Goal: Task Accomplishment & Management: Use online tool/utility

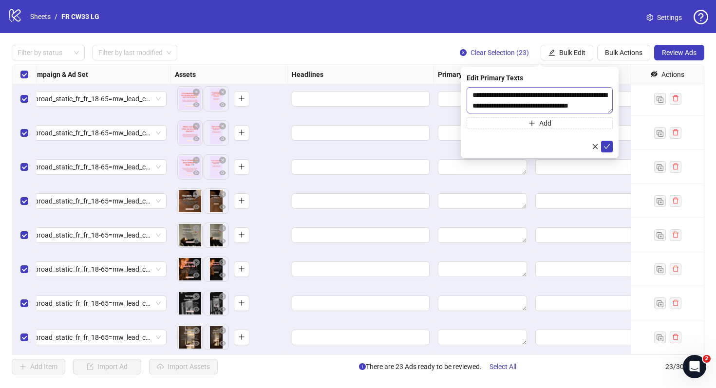
scroll to position [11, 0]
click at [604, 143] on icon "check" at bounding box center [607, 146] width 7 height 7
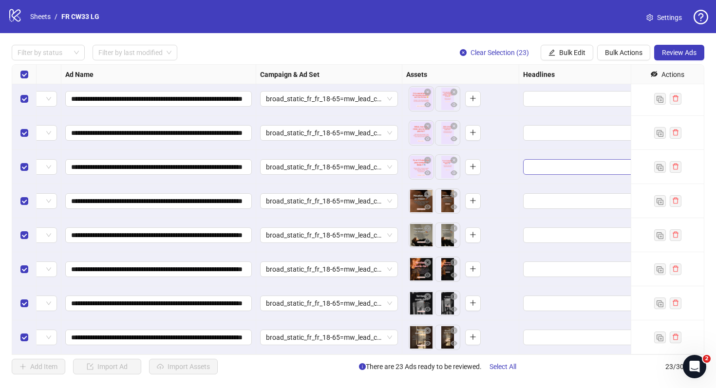
scroll to position [514, 0]
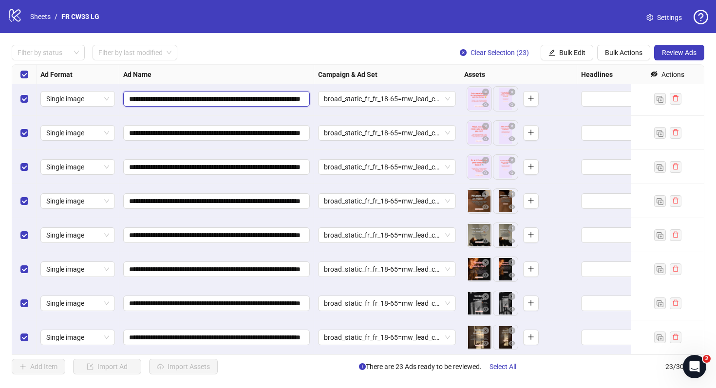
click at [272, 100] on input "**********" at bounding box center [215, 99] width 173 height 11
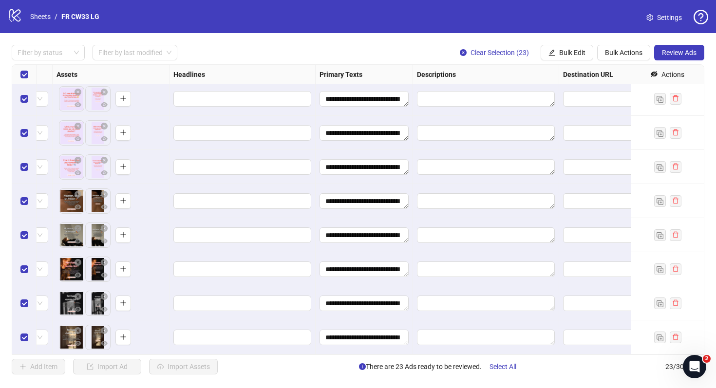
scroll to position [514, 416]
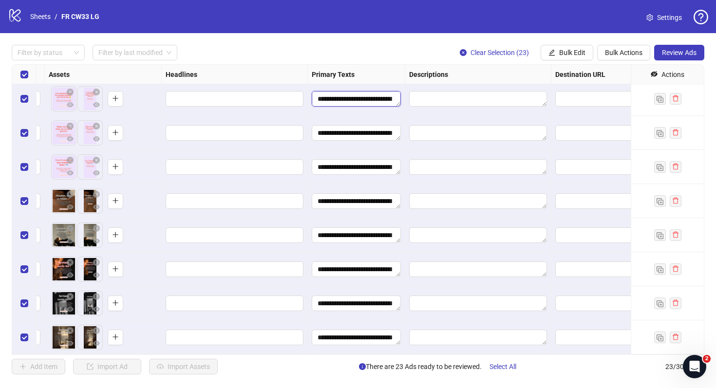
click at [359, 99] on textarea "**********" at bounding box center [356, 99] width 89 height 16
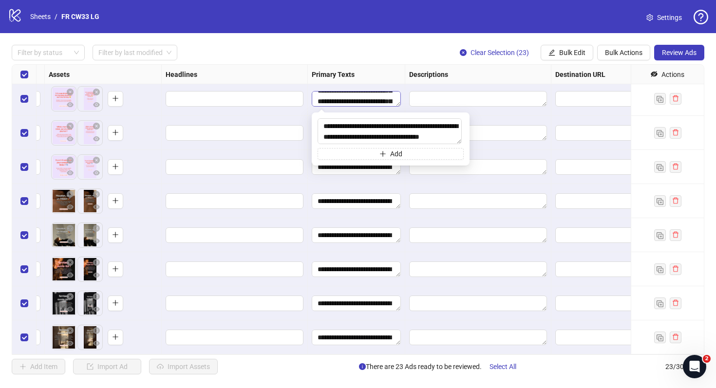
scroll to position [32, 0]
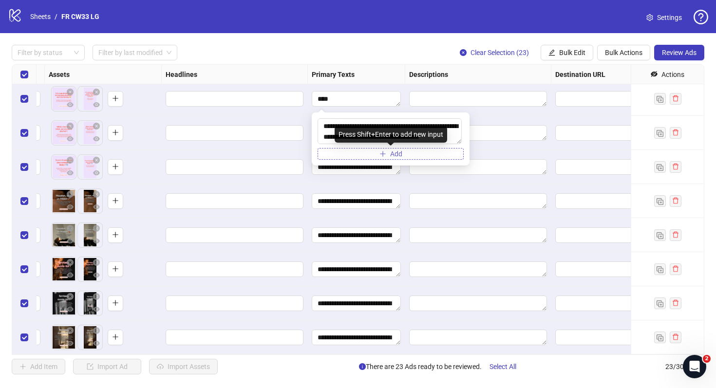
click at [368, 156] on button "Add" at bounding box center [391, 154] width 146 height 12
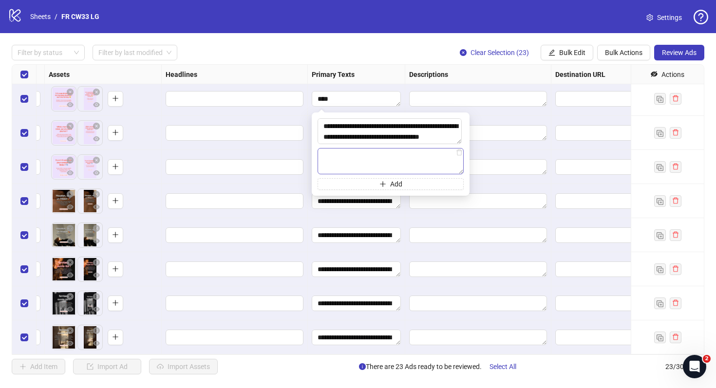
click at [363, 156] on textarea at bounding box center [391, 161] width 146 height 26
type textarea "**********"
click at [364, 178] on div "**********" at bounding box center [391, 154] width 146 height 72
click at [364, 185] on button "Add" at bounding box center [391, 184] width 146 height 12
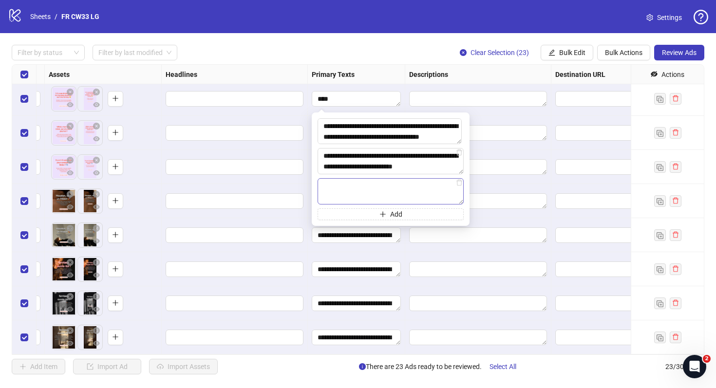
click at [359, 185] on textarea at bounding box center [391, 191] width 146 height 26
type textarea "**********"
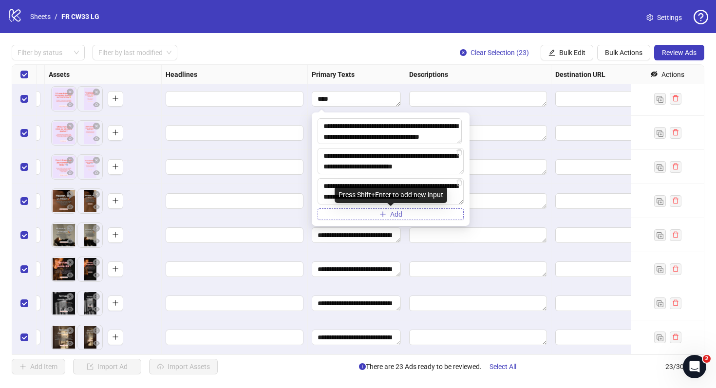
click at [380, 211] on icon "plus" at bounding box center [383, 214] width 7 height 7
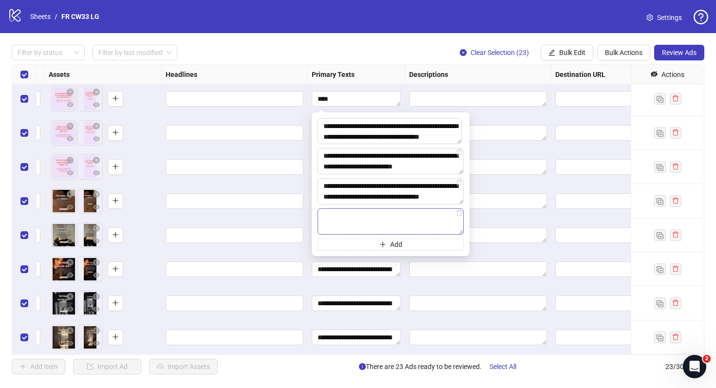
type textarea "**********"
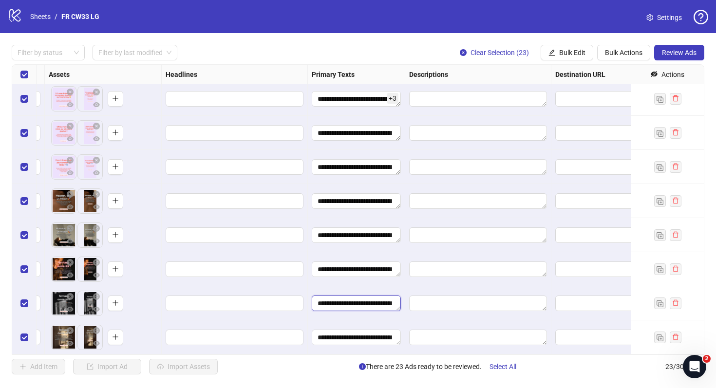
click at [401, 302] on textarea "**********" at bounding box center [356, 304] width 89 height 16
click at [368, 103] on textarea "**********" at bounding box center [356, 99] width 89 height 16
click at [580, 56] on span "Bulk Edit" at bounding box center [572, 53] width 26 height 8
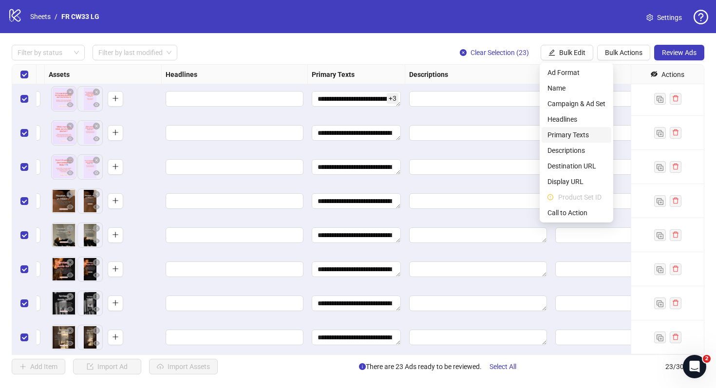
click at [574, 133] on span "Primary Texts" at bounding box center [577, 135] width 58 height 11
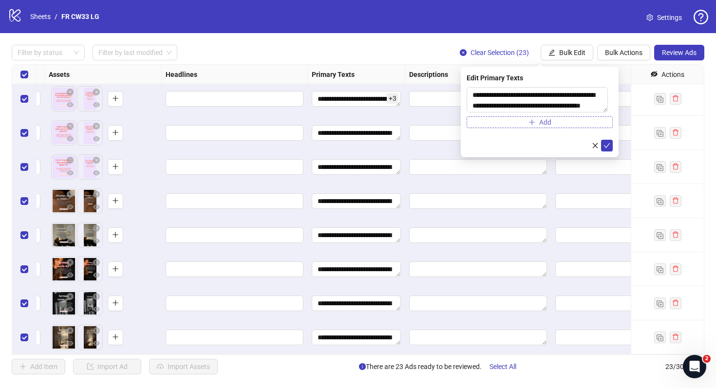
click at [532, 124] on icon "plus" at bounding box center [532, 121] width 0 height 5
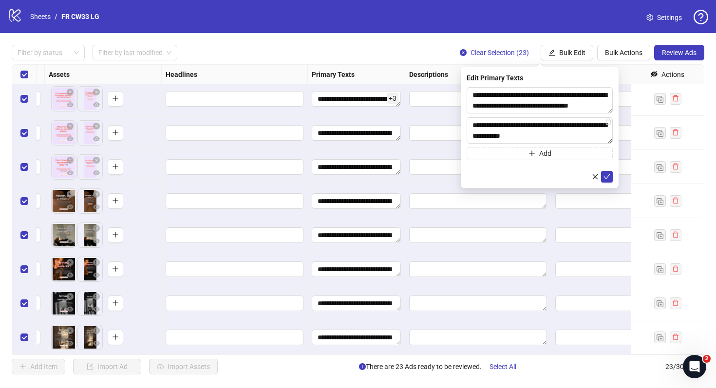
type textarea "**********"
click at [541, 158] on button "Add" at bounding box center [540, 154] width 146 height 12
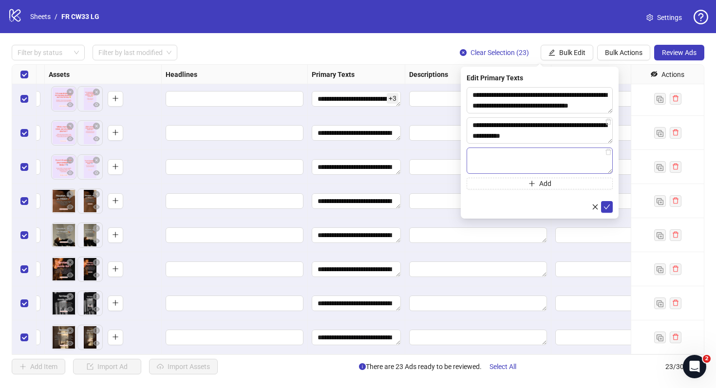
click at [536, 158] on textarea at bounding box center [540, 161] width 146 height 26
type textarea "**********"
click at [513, 187] on button "Add" at bounding box center [540, 184] width 146 height 12
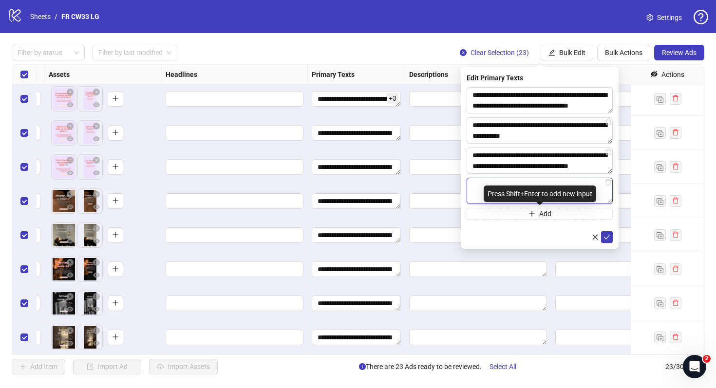
click at [508, 186] on div "Press Shift+Enter to add new input" at bounding box center [540, 194] width 113 height 17
paste textarea "**********"
type textarea "**********"
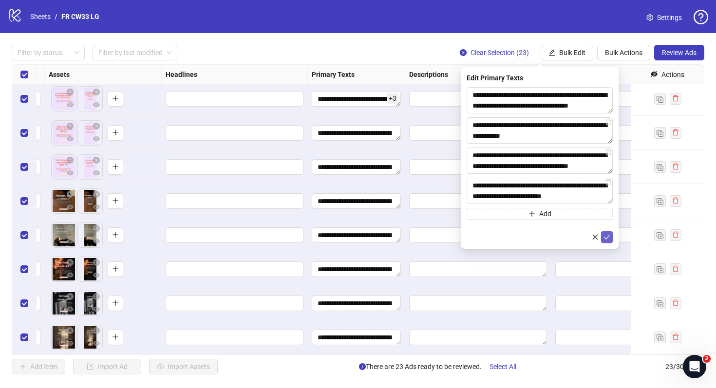
click at [610, 239] on icon "check" at bounding box center [607, 237] width 7 height 7
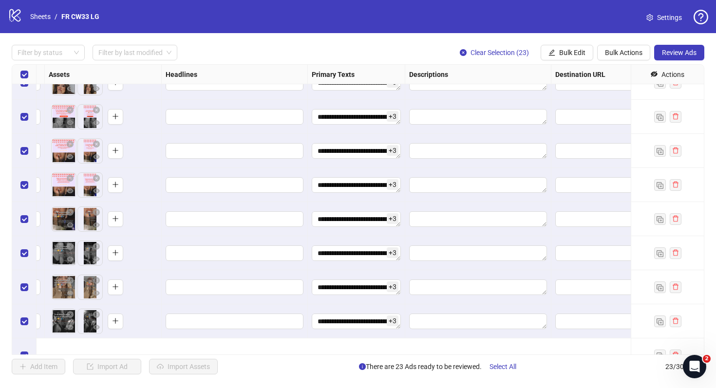
scroll to position [0, 416]
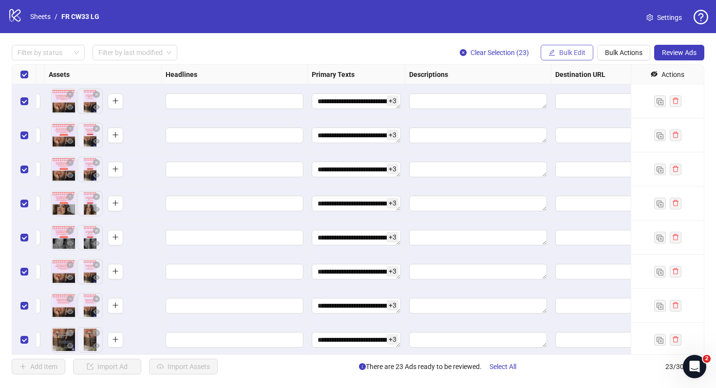
click at [567, 52] on span "Bulk Edit" at bounding box center [572, 53] width 26 height 8
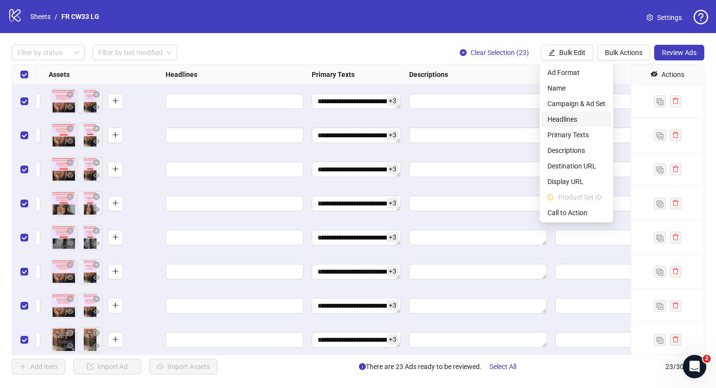
click at [574, 119] on span "Headlines" at bounding box center [577, 119] width 58 height 11
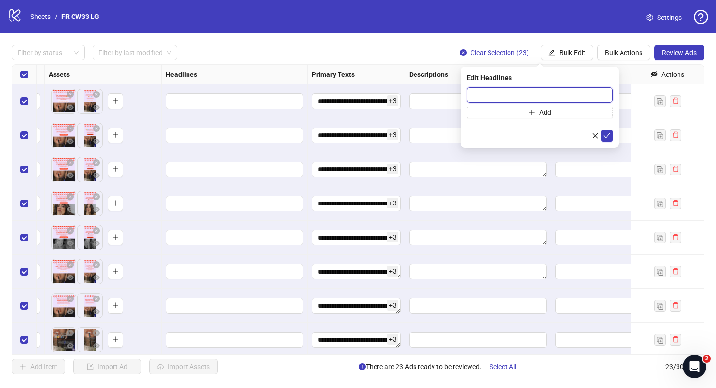
click at [484, 91] on input "text" at bounding box center [540, 95] width 146 height 16
paste input "**********"
type input "**********"
click at [501, 119] on form "**********" at bounding box center [540, 114] width 146 height 55
click at [497, 114] on button "Add" at bounding box center [540, 113] width 146 height 12
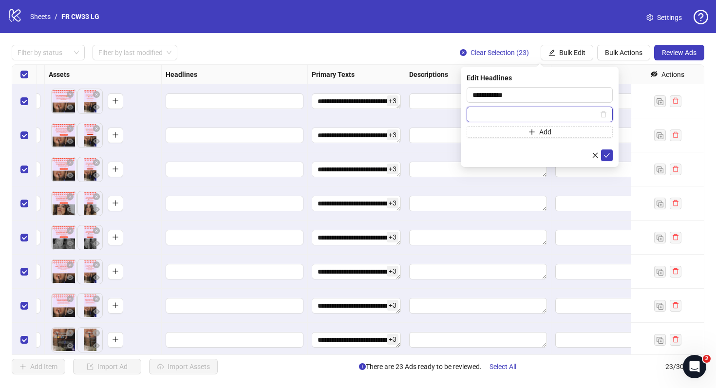
paste input "**********"
type input "**********"
click at [526, 135] on button "Add" at bounding box center [540, 132] width 146 height 12
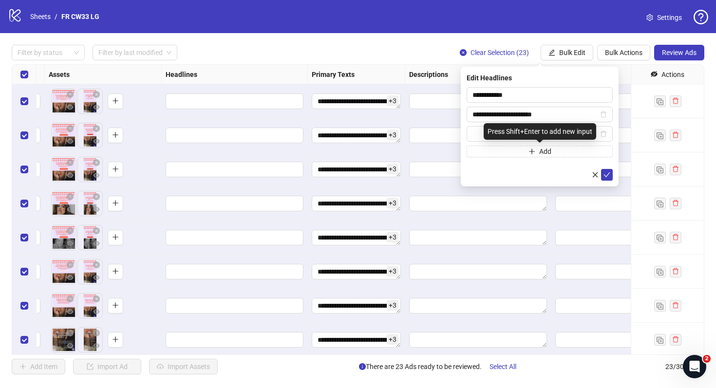
click at [519, 132] on div "Press Shift+Enter to add new input" at bounding box center [540, 131] width 113 height 17
click at [470, 135] on span at bounding box center [540, 134] width 146 height 16
paste input "**********"
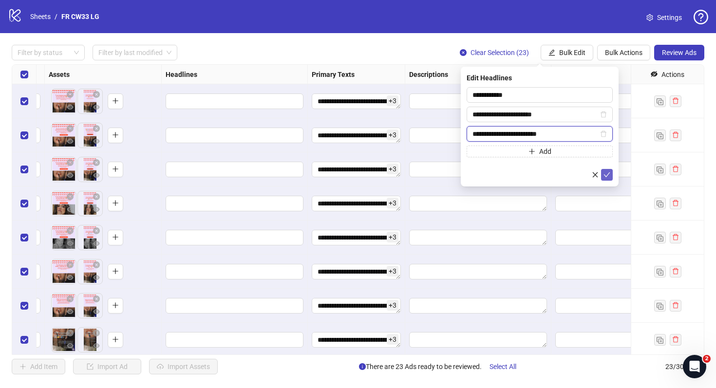
type input "**********"
click at [605, 174] on icon "check" at bounding box center [607, 175] width 7 height 7
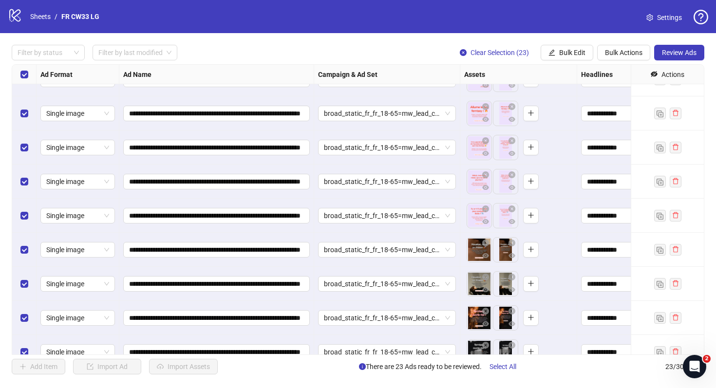
scroll to position [514, 0]
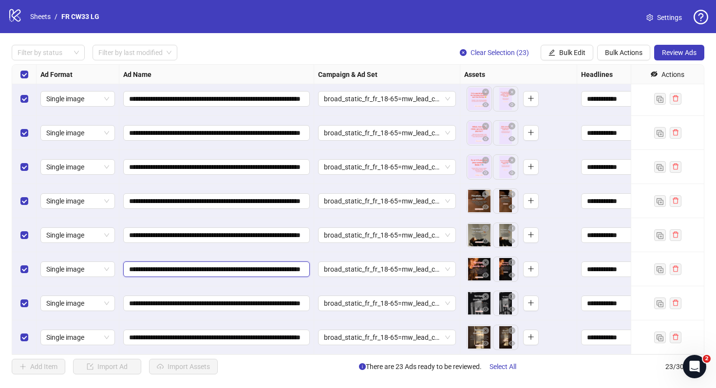
click at [236, 271] on input "**********" at bounding box center [215, 269] width 173 height 11
click at [684, 56] on span "Review Ads" at bounding box center [679, 53] width 35 height 8
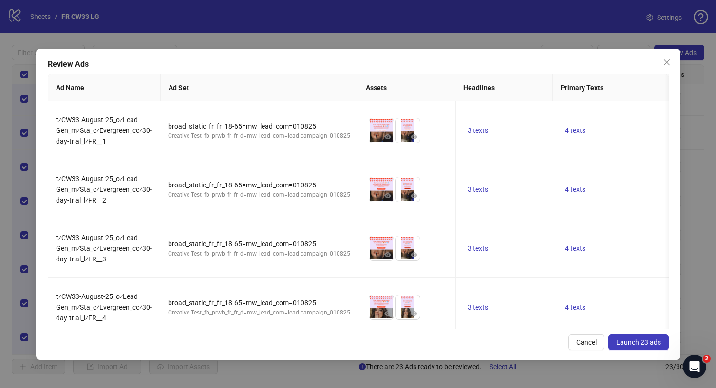
click at [648, 344] on span "Launch 23 ads" at bounding box center [638, 343] width 45 height 8
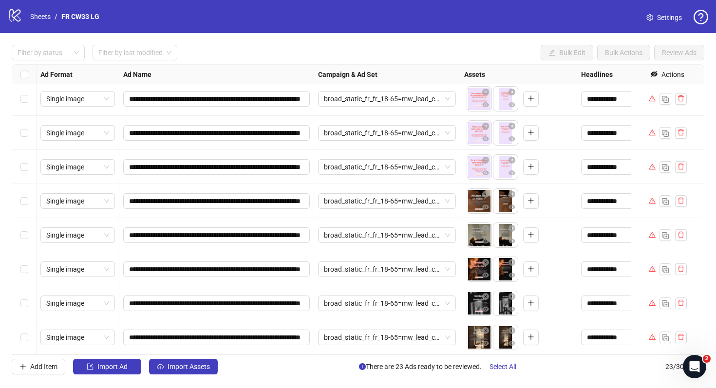
click at [651, 341] on span at bounding box center [652, 338] width 7 height 8
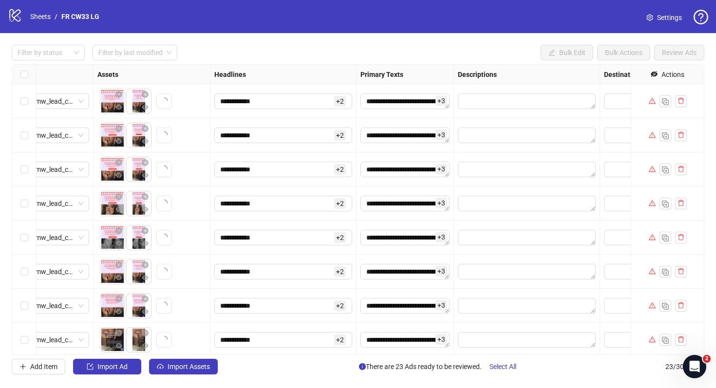
scroll to position [0, 369]
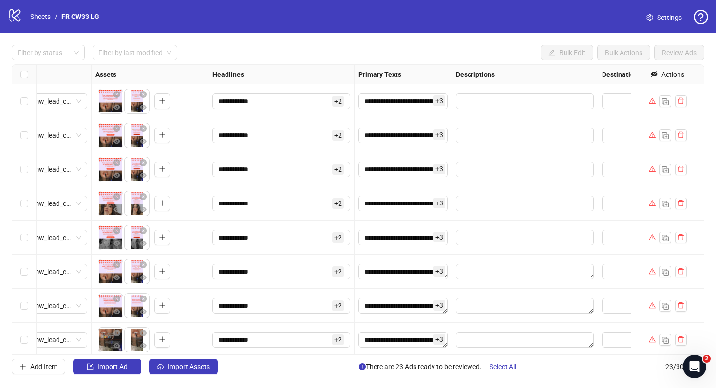
click at [655, 103] on icon "warning" at bounding box center [652, 101] width 7 height 6
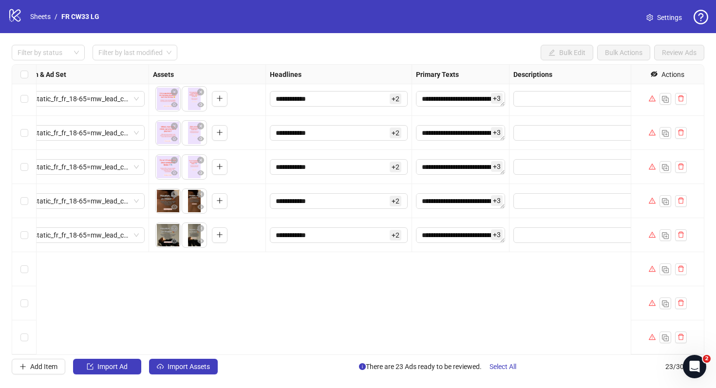
scroll to position [0, 311]
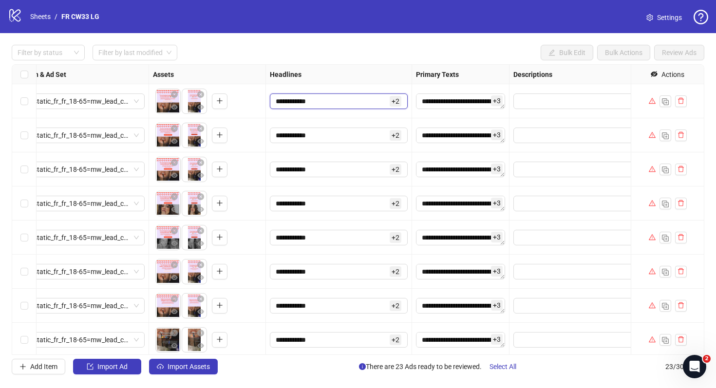
click at [383, 97] on input "**********" at bounding box center [332, 101] width 112 height 11
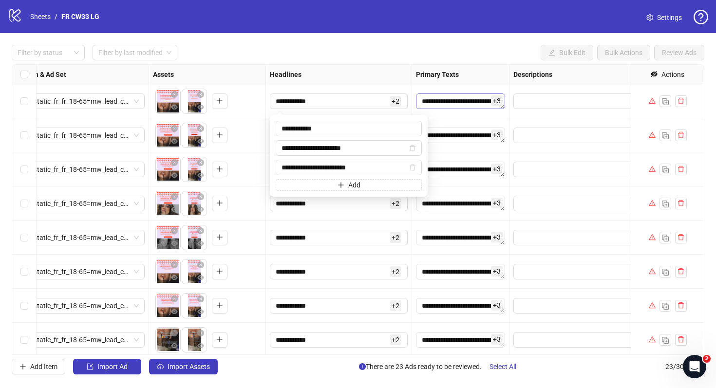
click at [440, 99] on textarea "**********" at bounding box center [460, 102] width 89 height 16
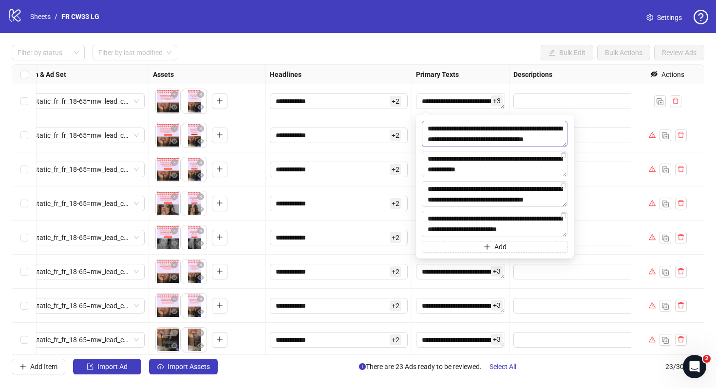
scroll to position [0, 0]
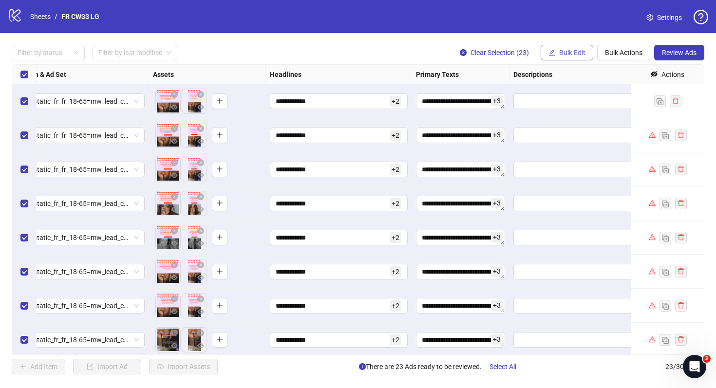
click at [551, 58] on button "Bulk Edit" at bounding box center [567, 53] width 53 height 16
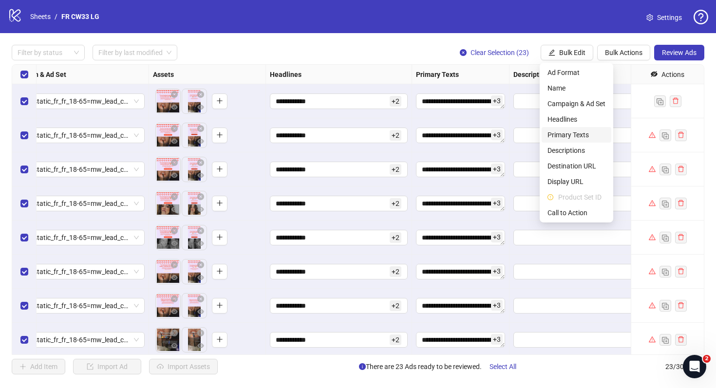
click at [572, 131] on span "Primary Texts" at bounding box center [577, 135] width 58 height 11
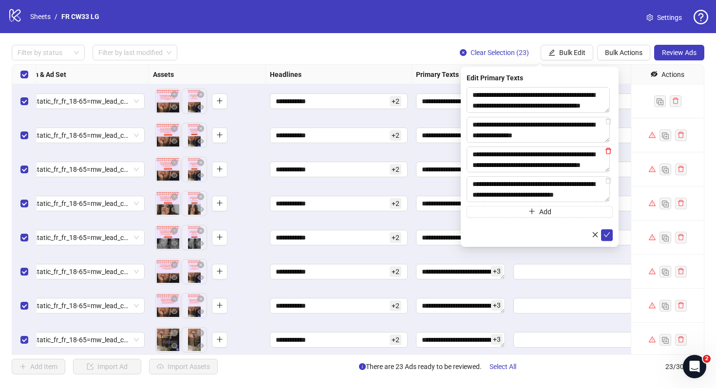
click at [606, 153] on icon "delete" at bounding box center [609, 151] width 6 height 6
type textarea "**********"
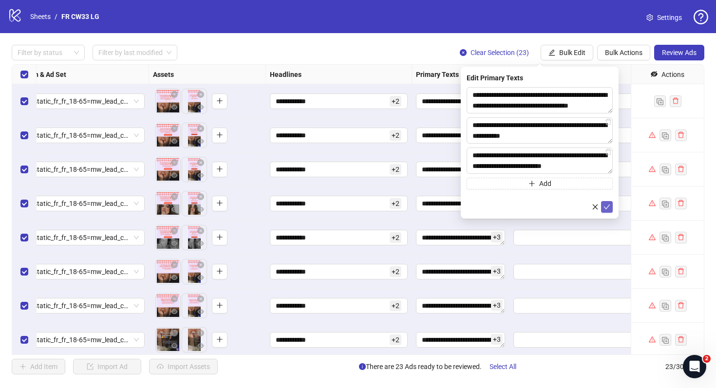
click at [608, 208] on icon "check" at bounding box center [607, 207] width 7 height 7
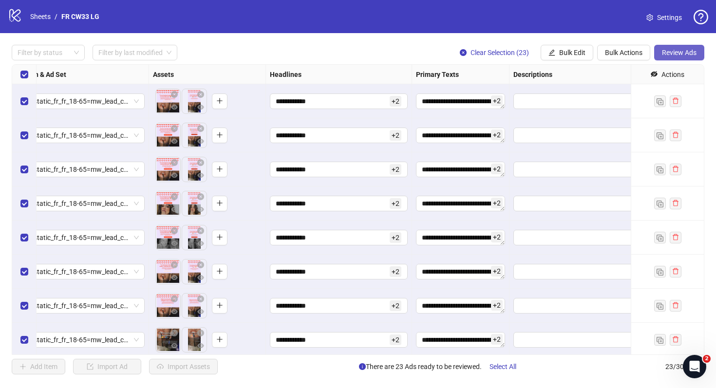
click at [681, 54] on span "Review Ads" at bounding box center [679, 53] width 35 height 8
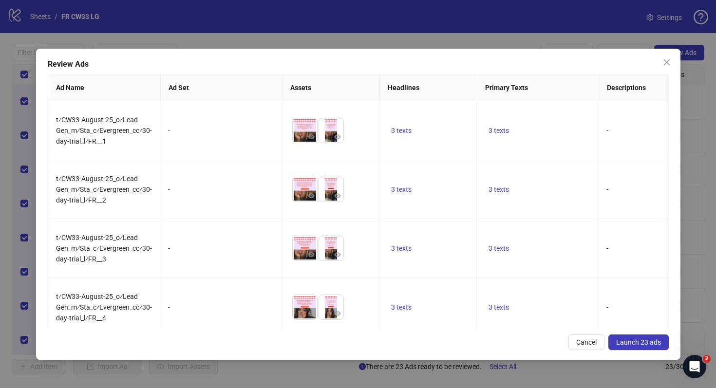
click at [630, 338] on button "Launch 23 ads" at bounding box center [639, 343] width 60 height 16
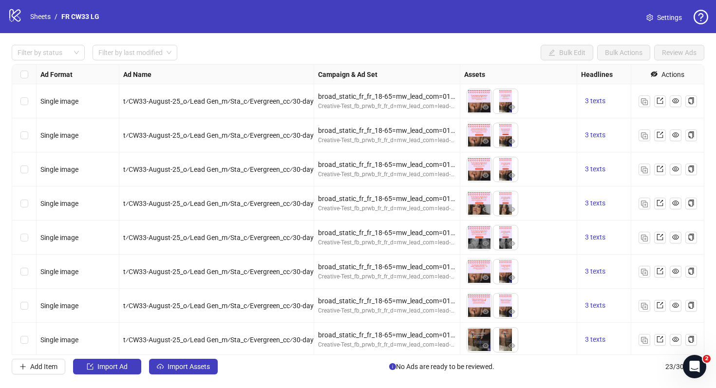
click at [665, 20] on span "Settings" at bounding box center [669, 17] width 25 height 11
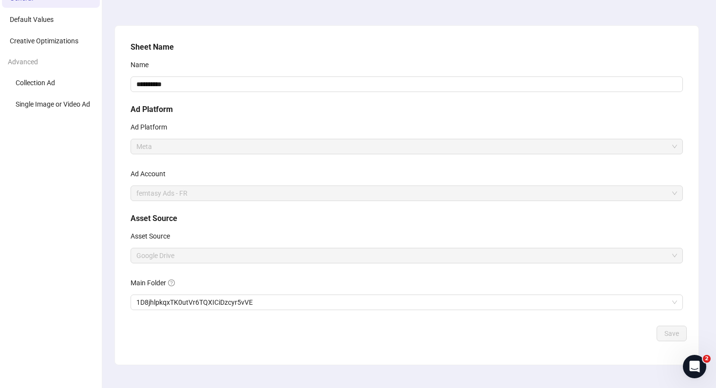
scroll to position [63, 0]
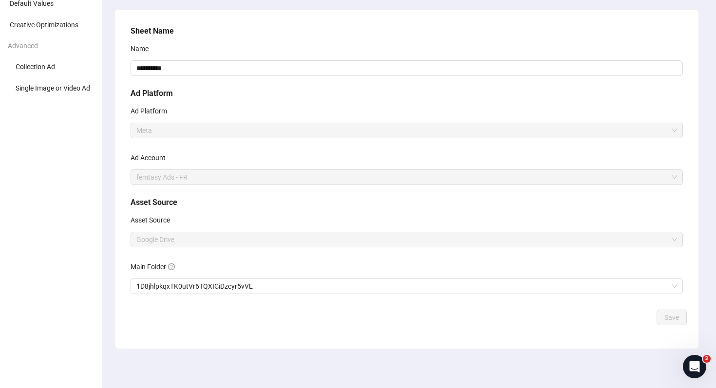
click at [181, 276] on div "Main Folder" at bounding box center [407, 268] width 553 height 19
click at [180, 278] on div "Main Folder 1D8jhlpkqxTK0utVr6TQXICiDzcyr5vVE" at bounding box center [407, 276] width 553 height 35
click at [178, 284] on span "1D8jhlpkqxTK0utVr6TQXICiDzcyr5vVE" at bounding box center [406, 286] width 541 height 15
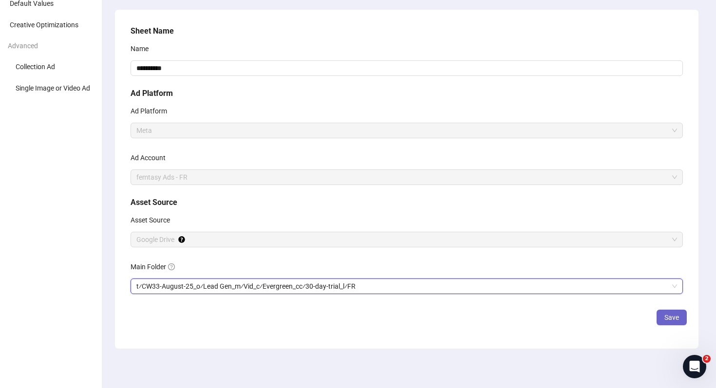
click at [680, 318] on button "Save" at bounding box center [672, 318] width 30 height 16
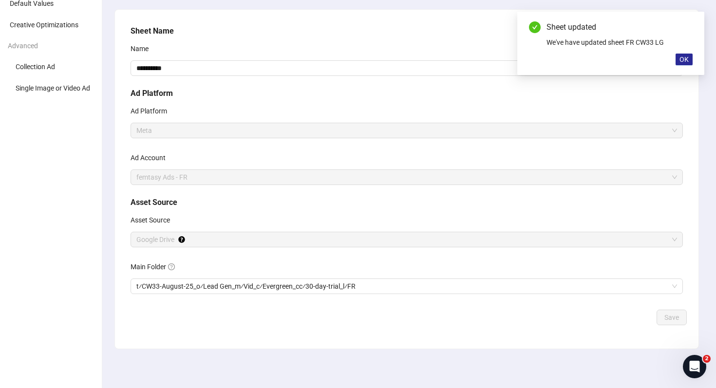
click at [686, 63] on span "OK" at bounding box center [684, 60] width 9 height 8
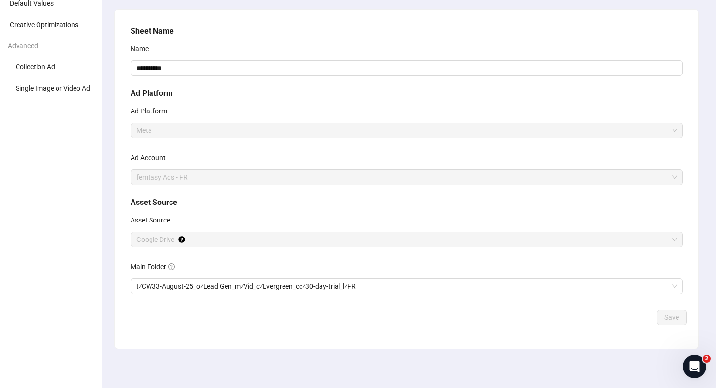
scroll to position [0, 0]
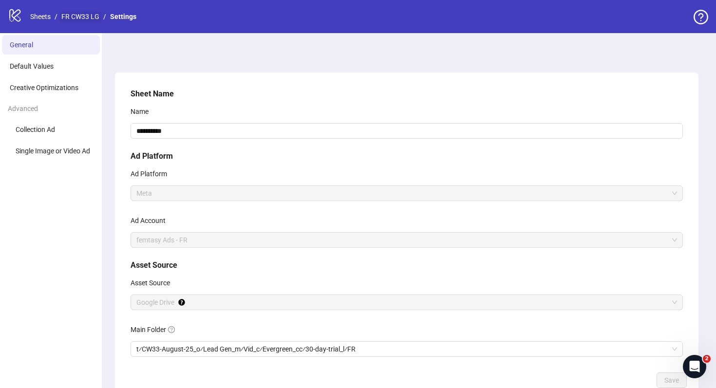
click at [77, 20] on link "FR CW33 LG" at bounding box center [80, 16] width 42 height 11
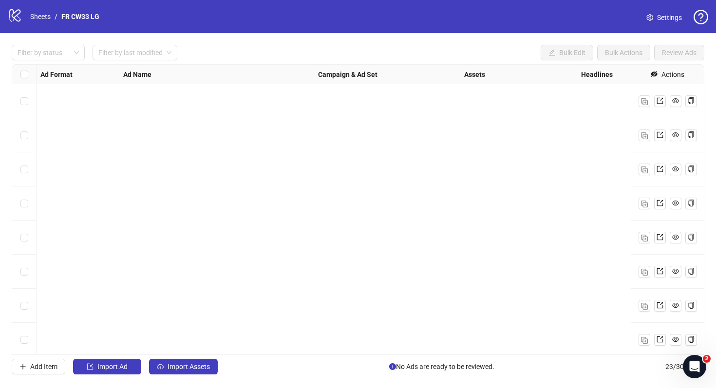
scroll to position [514, 0]
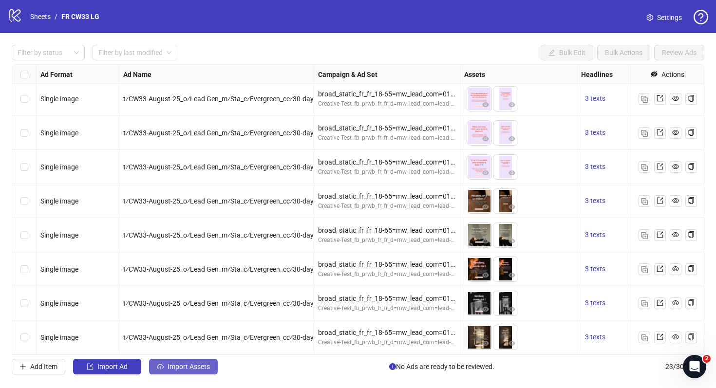
click at [183, 366] on span "Import Assets" at bounding box center [189, 367] width 42 height 8
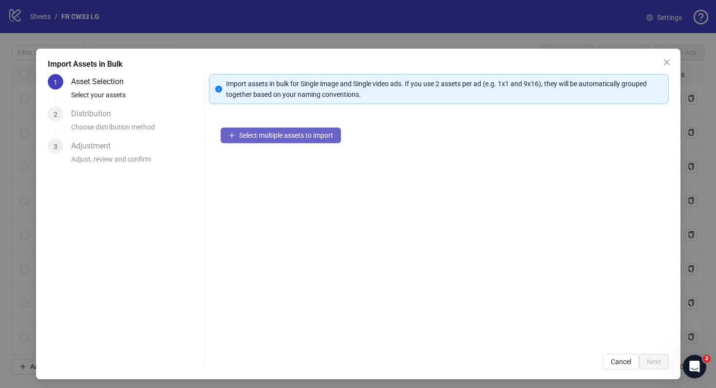
click at [322, 133] on span "Select multiple assets to import" at bounding box center [286, 136] width 94 height 8
click at [616, 362] on span "Cancel" at bounding box center [621, 362] width 20 height 8
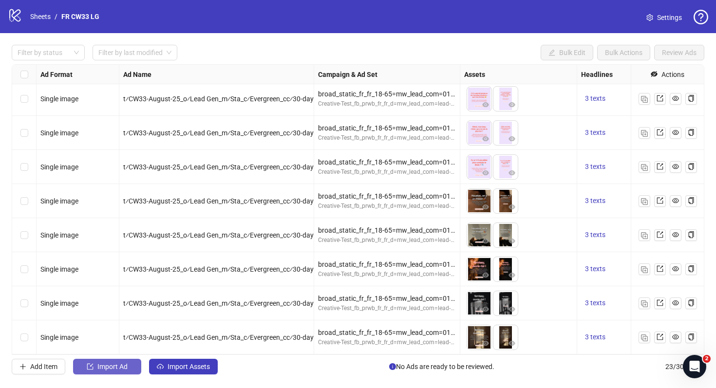
click at [129, 367] on button "Import Ad" at bounding box center [107, 367] width 68 height 16
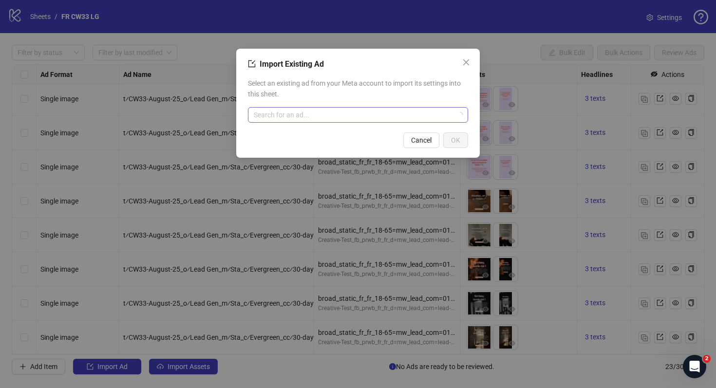
click at [305, 122] on div "Search for an ad..." at bounding box center [358, 115] width 220 height 16
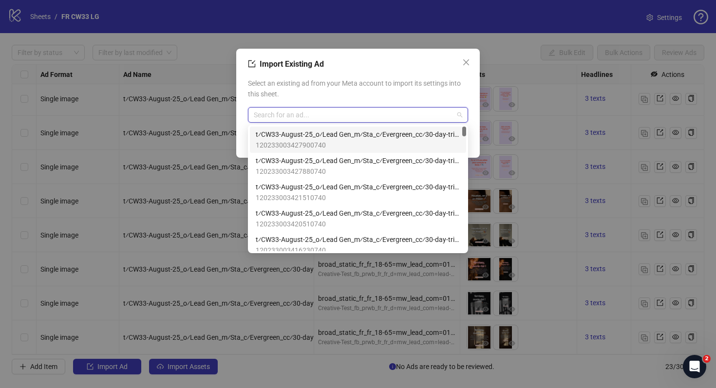
click at [306, 136] on span "t⁄CW33-August-25_o⁄Lead Gen_m⁄Sta_c⁄Evergreen_cc⁄30-day-trial_l⁄FR__19" at bounding box center [358, 134] width 205 height 11
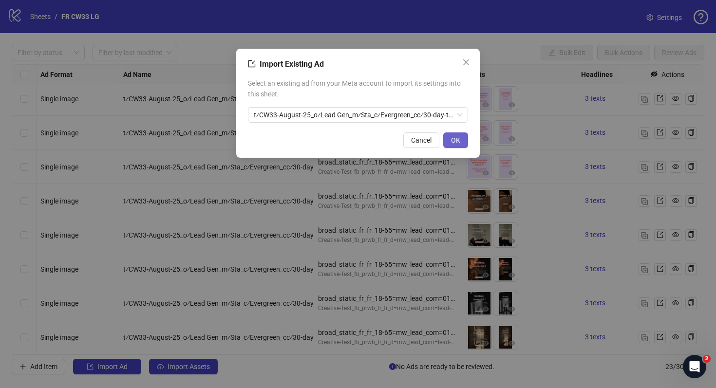
click at [444, 137] on button "OK" at bounding box center [455, 141] width 25 height 16
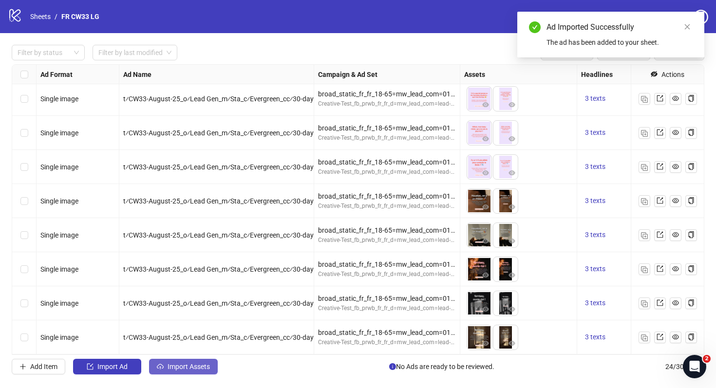
click at [193, 371] on button "Import Assets" at bounding box center [183, 367] width 69 height 16
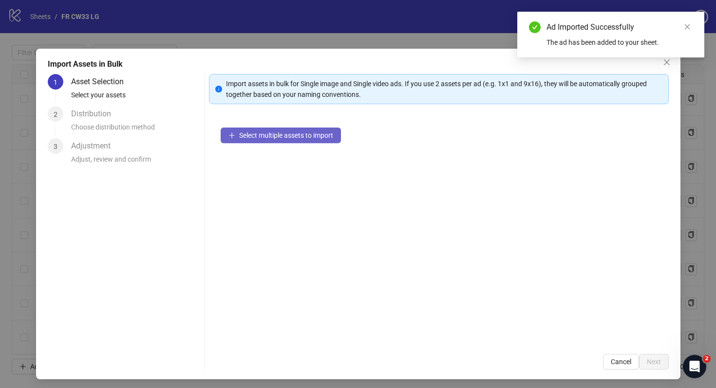
click at [295, 133] on span "Select multiple assets to import" at bounding box center [286, 136] width 94 height 8
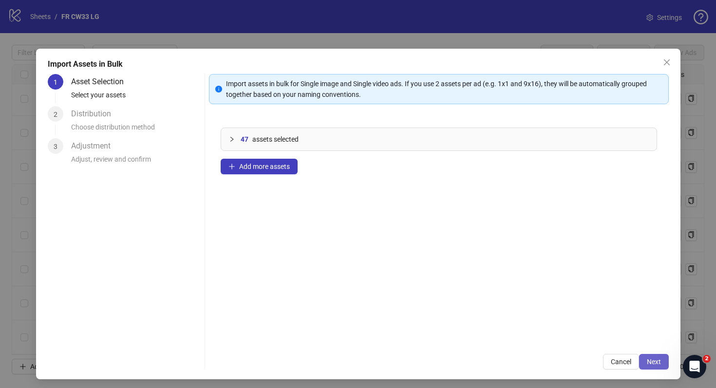
click at [659, 366] on button "Next" at bounding box center [654, 362] width 30 height 16
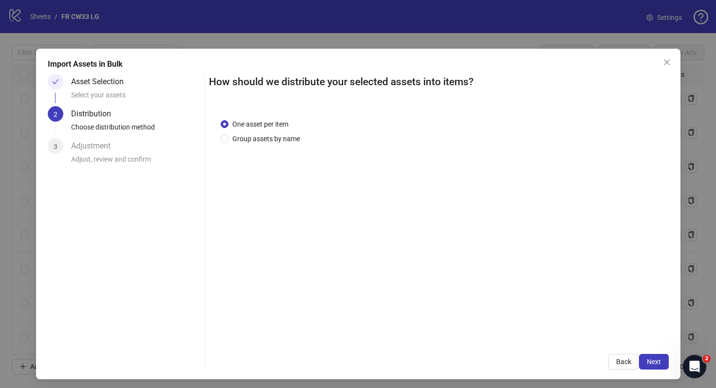
click at [286, 145] on div "One asset per item Group assets by name" at bounding box center [439, 225] width 460 height 236
click at [286, 143] on span "Group assets by name" at bounding box center [267, 139] width 76 height 11
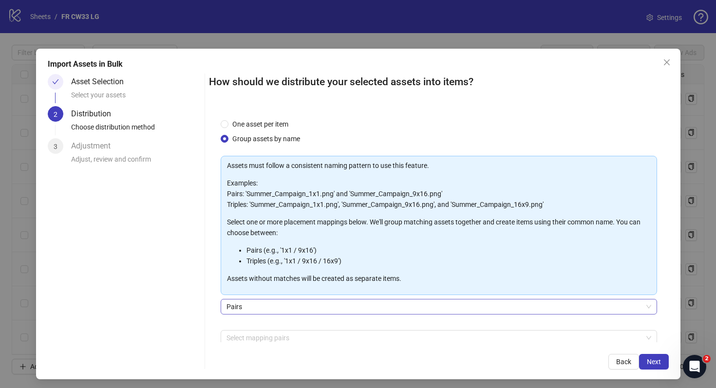
scroll to position [50, 0]
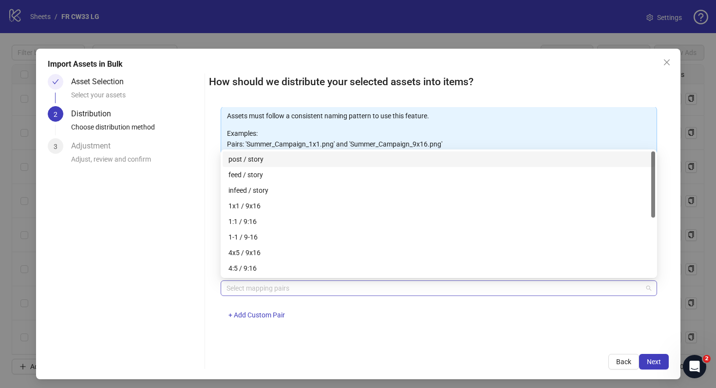
click at [298, 284] on div at bounding box center [434, 289] width 422 height 14
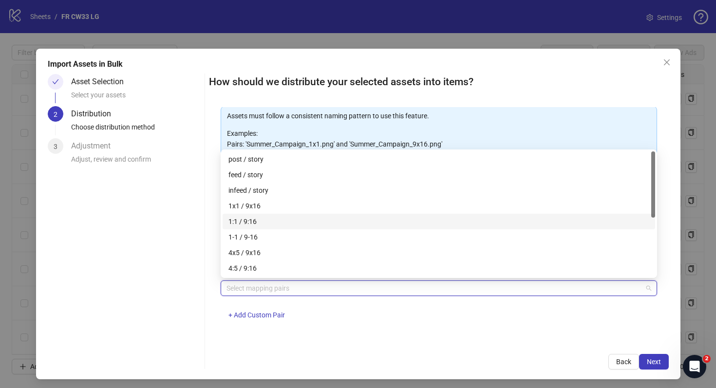
click at [268, 218] on div "1:1 / 9:16" at bounding box center [439, 221] width 421 height 11
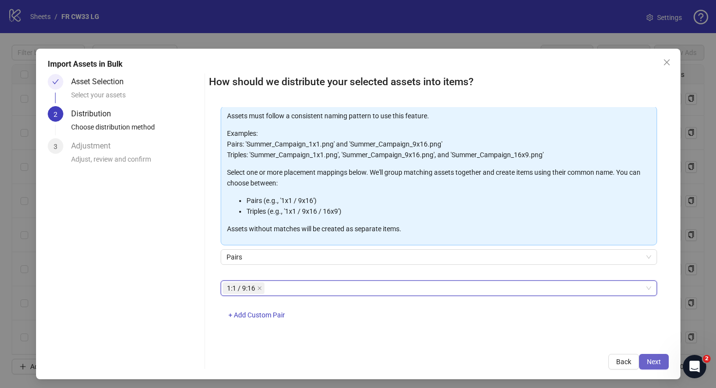
click at [663, 366] on button "Next" at bounding box center [654, 362] width 30 height 16
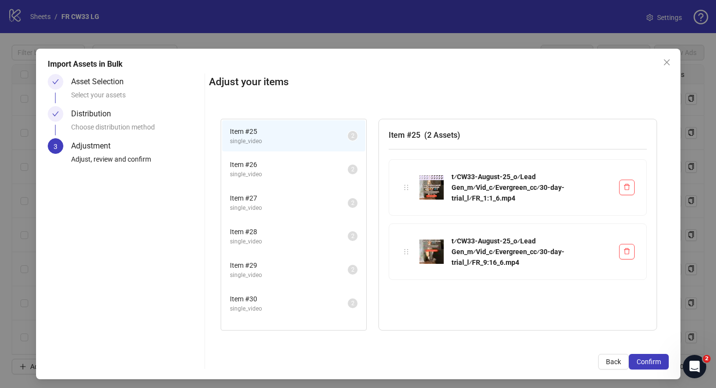
click at [298, 172] on span "single_video" at bounding box center [289, 174] width 118 height 9
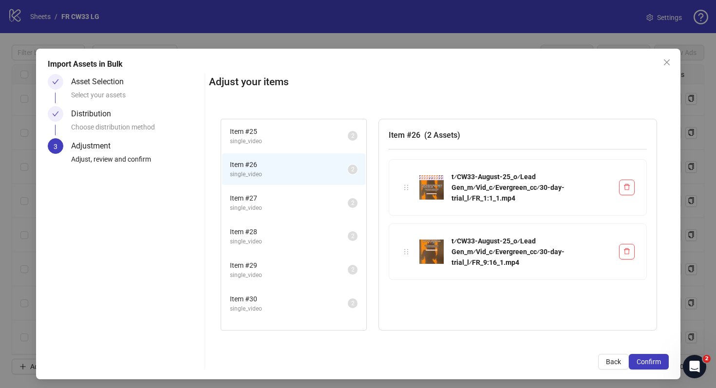
click at [300, 192] on li "Item # 27 single_video 2" at bounding box center [293, 203] width 143 height 32
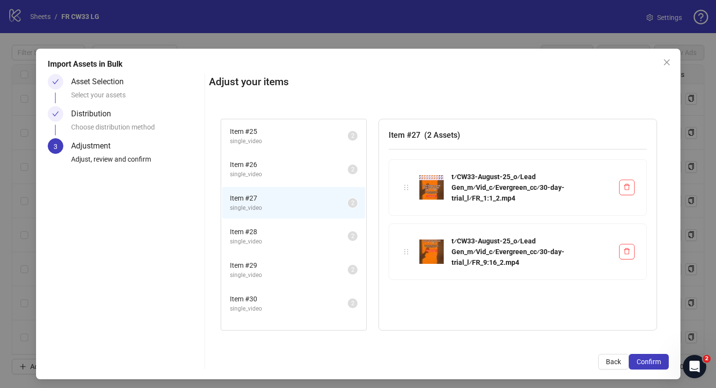
click at [295, 247] on li "Item # 28 single_video 2" at bounding box center [293, 237] width 143 height 32
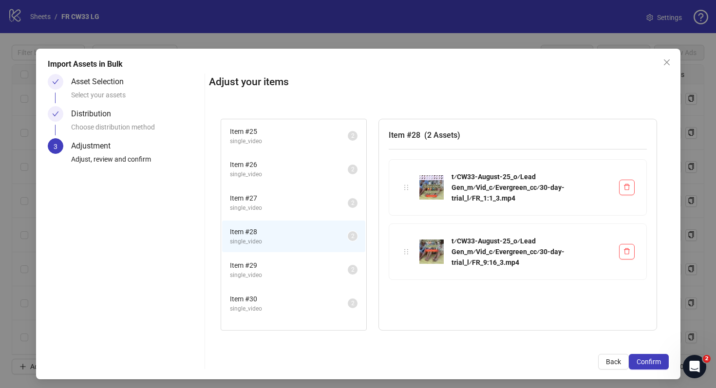
click at [294, 268] on span "Item # 29" at bounding box center [289, 265] width 118 height 11
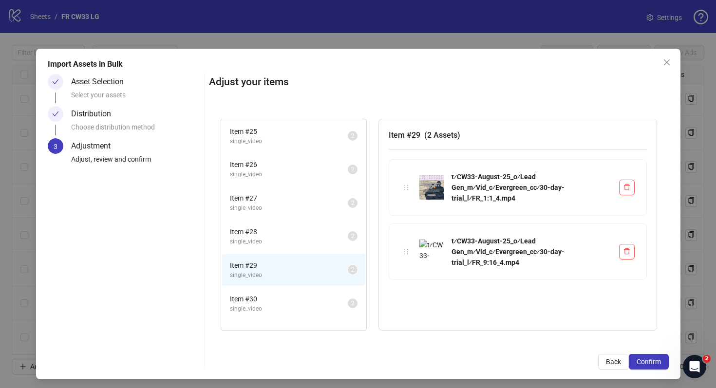
click at [294, 296] on span "Item # 30" at bounding box center [289, 299] width 118 height 11
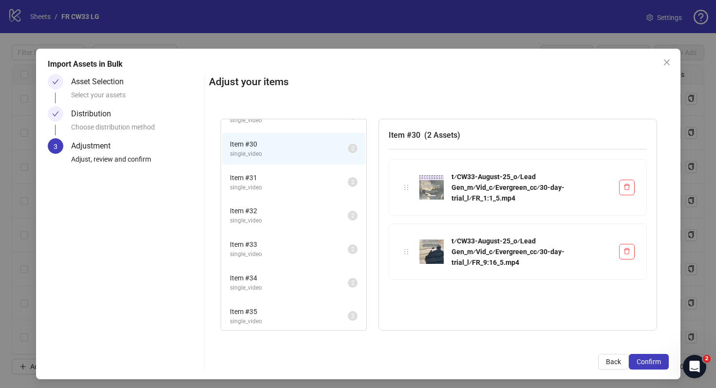
scroll to position [225, 0]
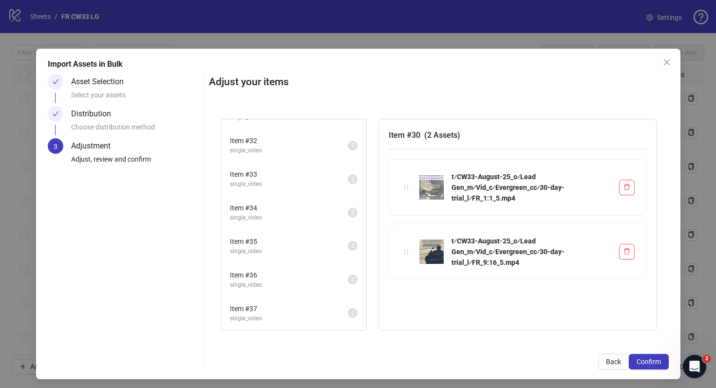
click at [279, 157] on li "Item # 32 single_video 2" at bounding box center [293, 146] width 143 height 32
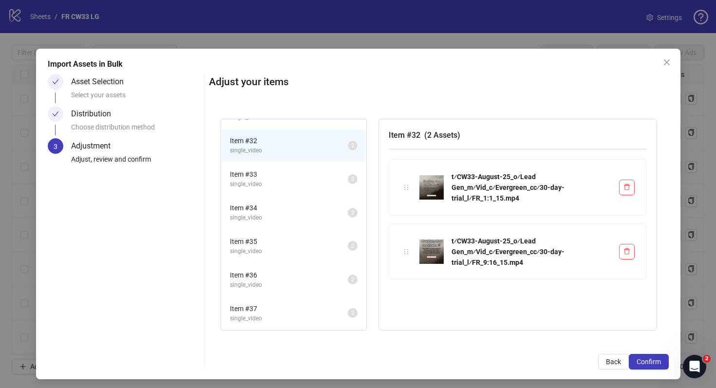
click at [279, 189] on span "single_video" at bounding box center [289, 184] width 118 height 9
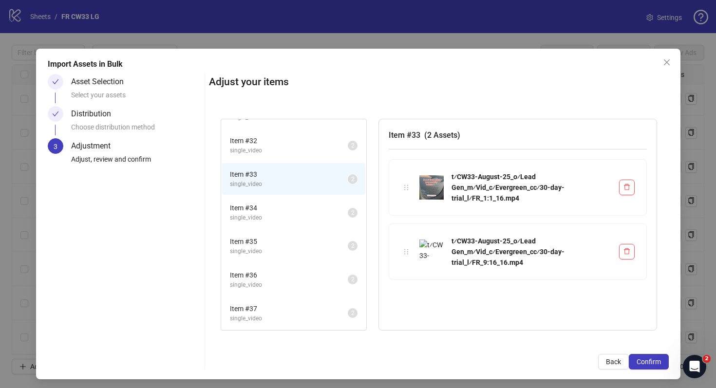
click at [279, 224] on li "Item # 34 single_video 2" at bounding box center [293, 213] width 143 height 32
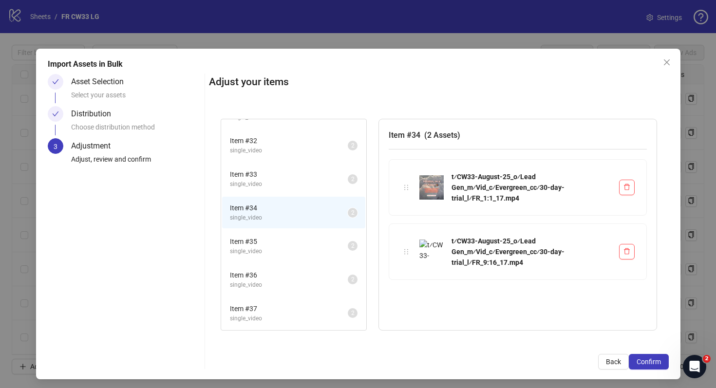
click at [281, 277] on span "Item # 36" at bounding box center [289, 275] width 118 height 11
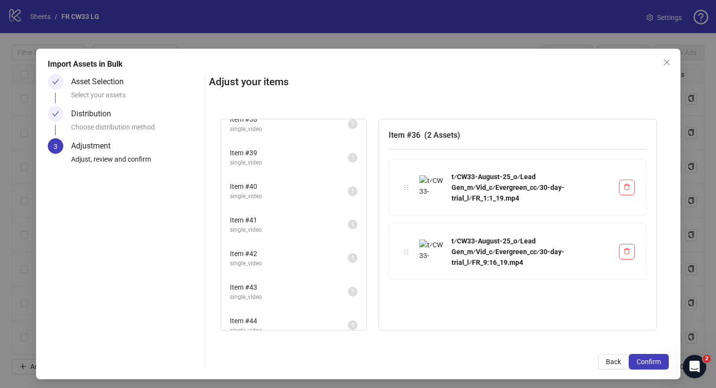
scroll to position [473, 0]
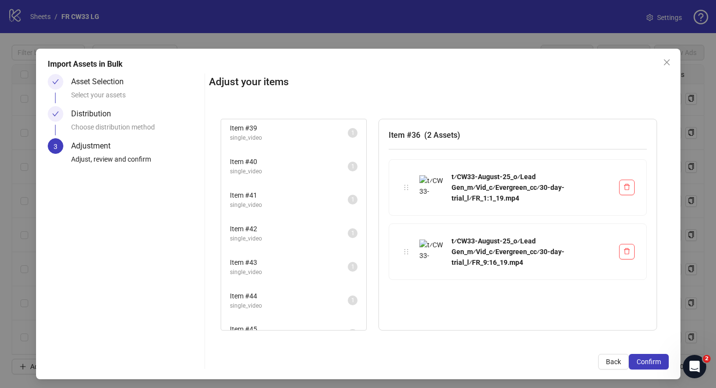
click at [281, 270] on span "single_video" at bounding box center [289, 272] width 118 height 9
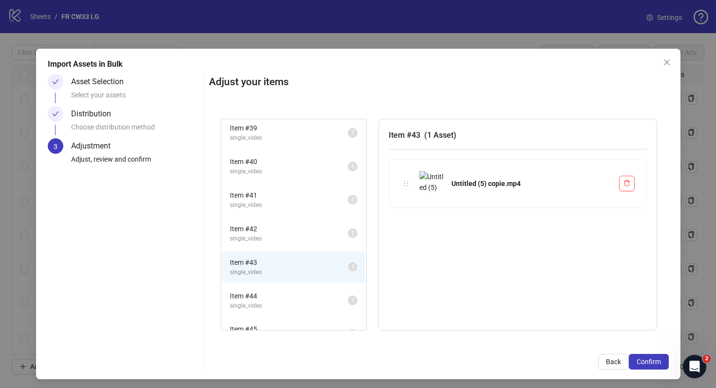
click at [286, 307] on span "single_video" at bounding box center [289, 306] width 118 height 9
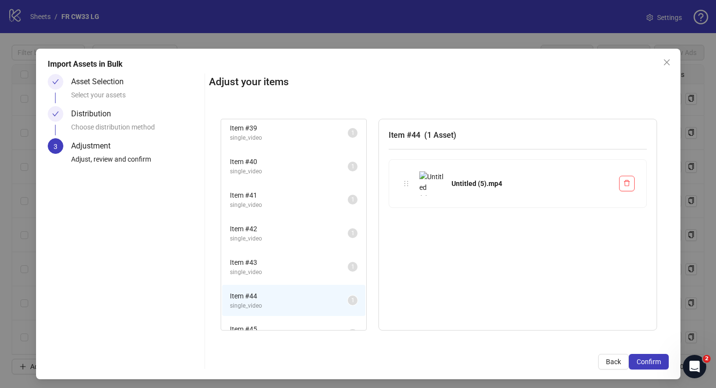
click at [286, 222] on li "Item # 42 single_video 1" at bounding box center [293, 234] width 143 height 32
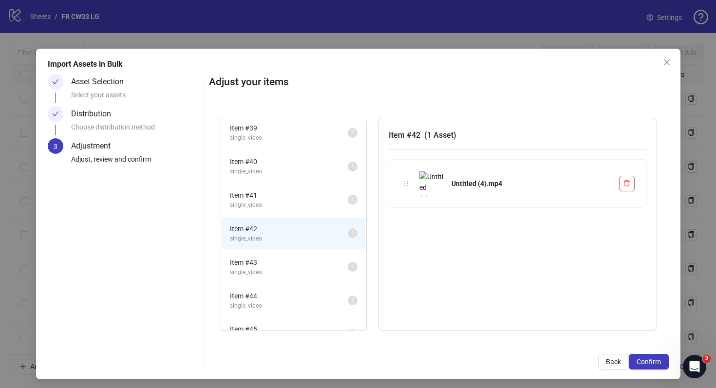
click at [295, 258] on span "Item # 43" at bounding box center [289, 262] width 118 height 11
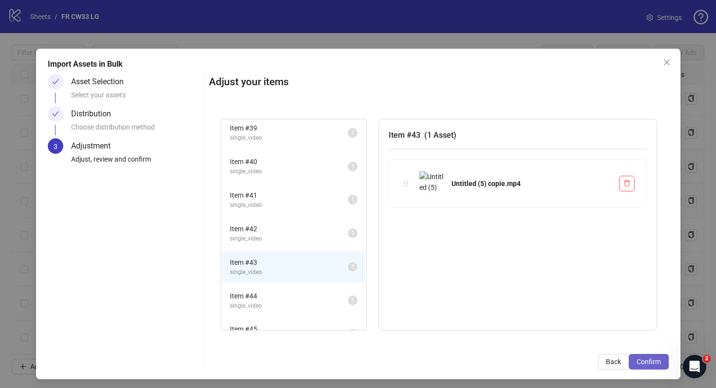
click at [644, 369] on button "Confirm" at bounding box center [649, 362] width 40 height 16
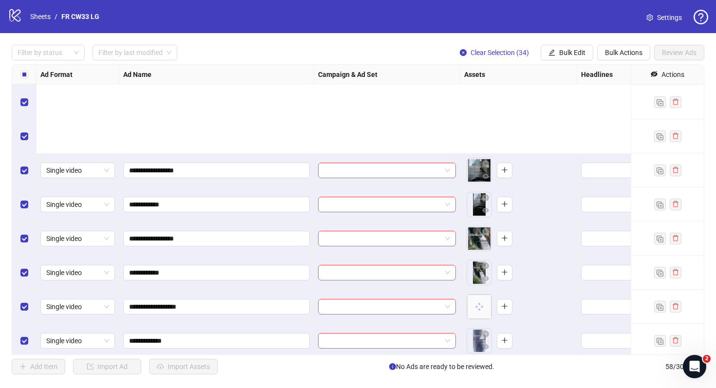
scroll to position [1708, 0]
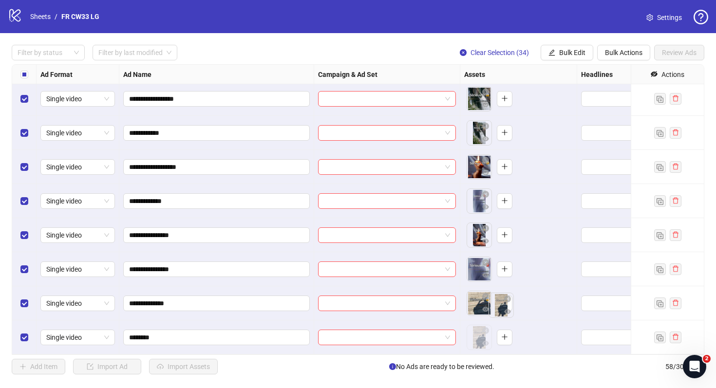
drag, startPoint x: 478, startPoint y: 337, endPoint x: 500, endPoint y: 305, distance: 39.9
click at [500, 305] on body "**********" at bounding box center [358, 194] width 716 height 388
drag, startPoint x: 483, startPoint y: 337, endPoint x: 510, endPoint y: 298, distance: 47.6
click at [510, 298] on body "**********" at bounding box center [358, 194] width 716 height 388
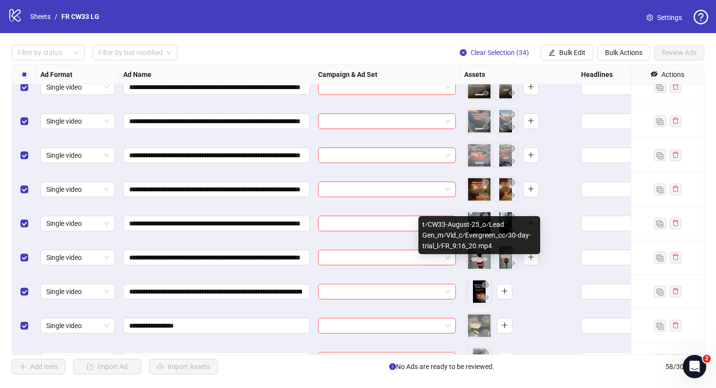
scroll to position [1090, 0]
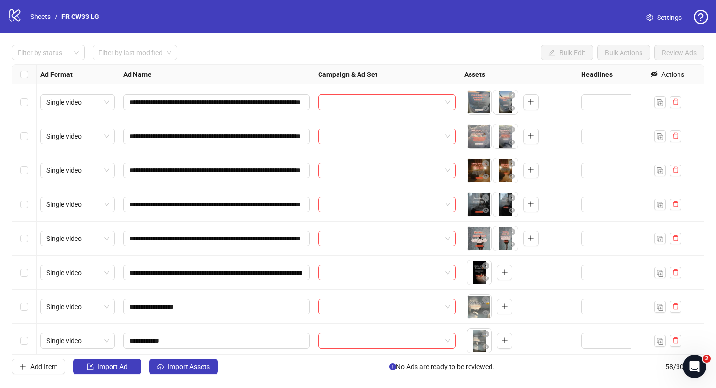
click at [682, 274] on div at bounding box center [667, 273] width 73 height 34
click at [678, 273] on icon "delete" at bounding box center [675, 272] width 7 height 7
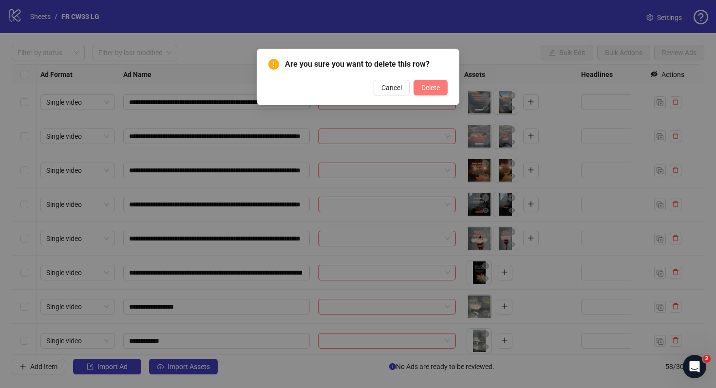
click at [425, 84] on span "Delete" at bounding box center [430, 88] width 19 height 8
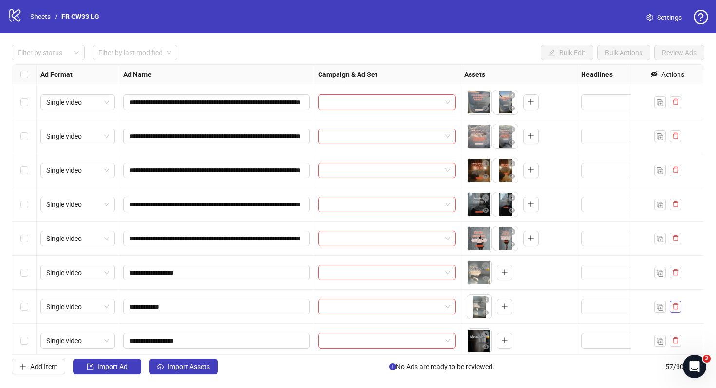
click at [674, 308] on icon "delete" at bounding box center [675, 306] width 7 height 7
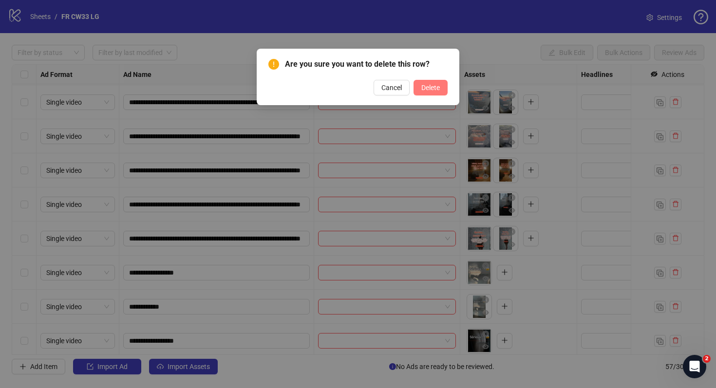
click at [433, 86] on span "Delete" at bounding box center [430, 88] width 19 height 8
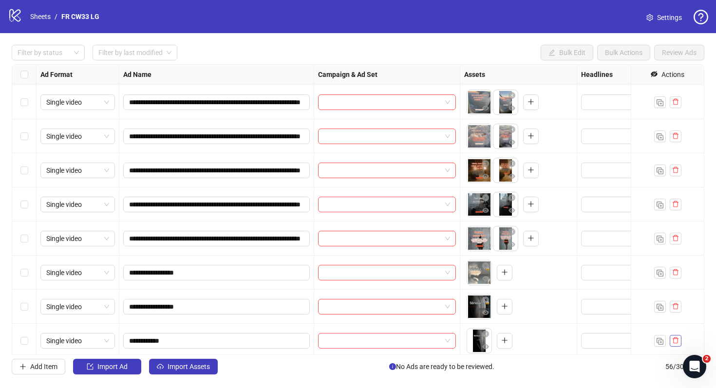
click at [673, 341] on icon "delete" at bounding box center [676, 341] width 6 height 6
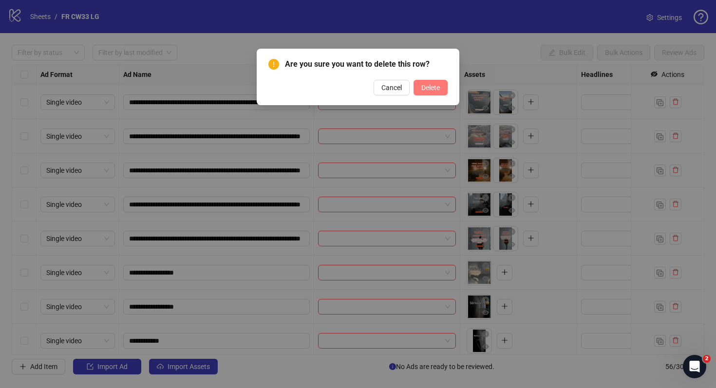
click at [430, 87] on span "Delete" at bounding box center [430, 88] width 19 height 8
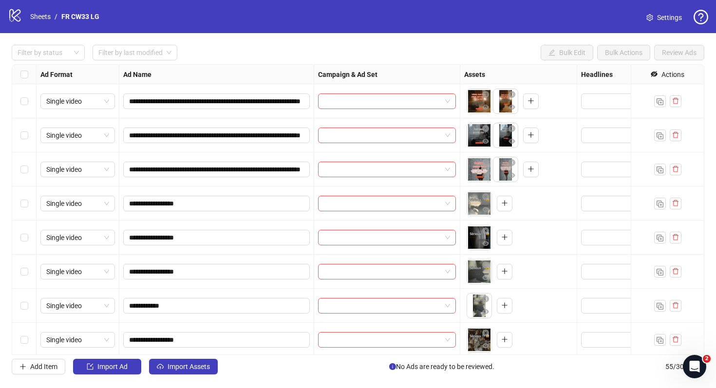
scroll to position [1249, 0]
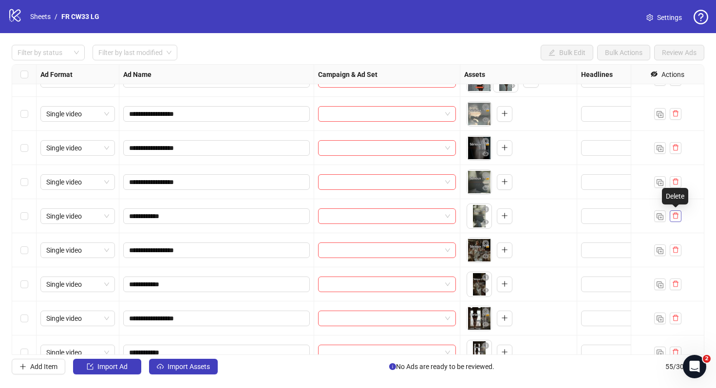
click at [681, 214] on button "button" at bounding box center [676, 216] width 12 height 12
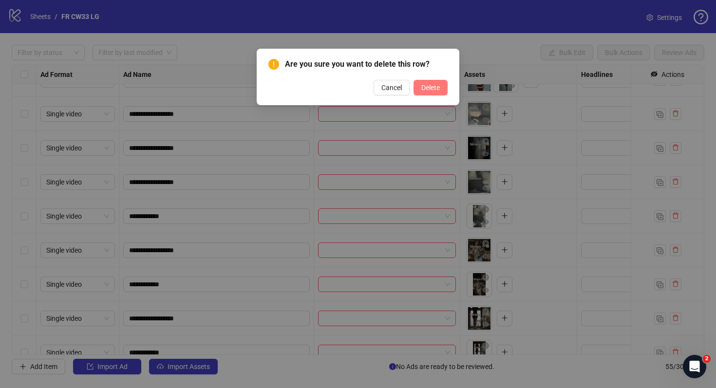
click at [438, 88] on span "Delete" at bounding box center [430, 88] width 19 height 8
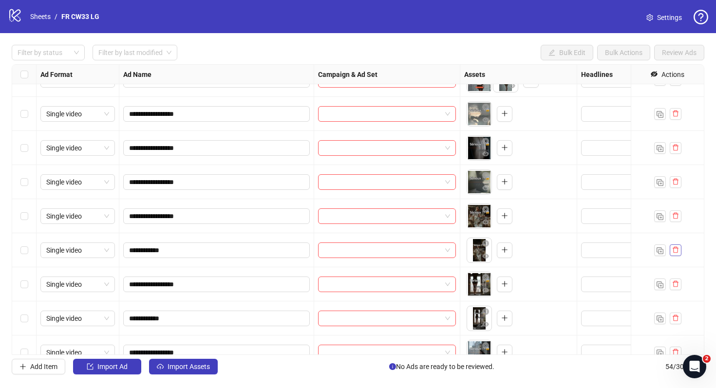
click at [675, 255] on button "button" at bounding box center [676, 251] width 12 height 12
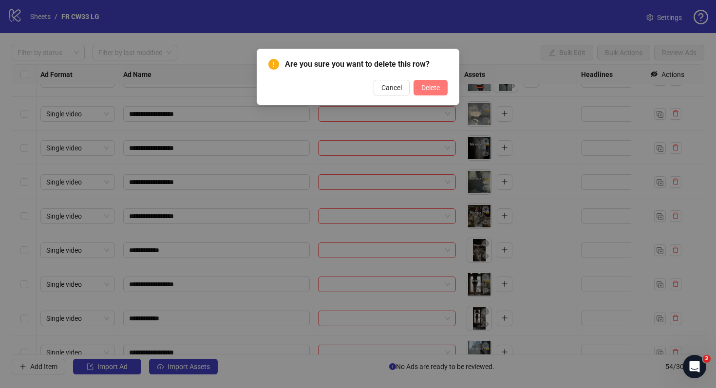
click at [419, 92] on button "Delete" at bounding box center [431, 88] width 34 height 16
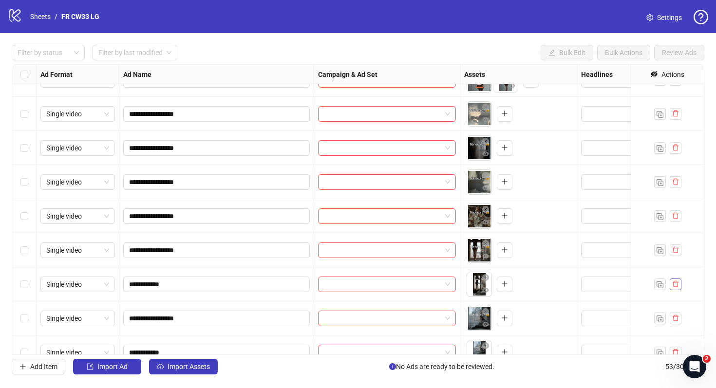
click at [676, 284] on icon "delete" at bounding box center [675, 284] width 7 height 7
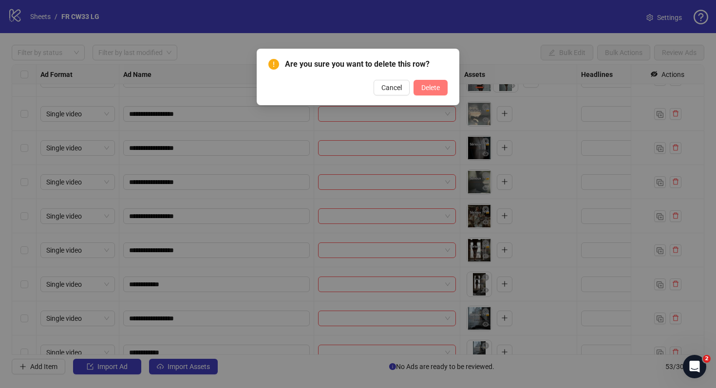
click at [417, 85] on button "Delete" at bounding box center [431, 88] width 34 height 16
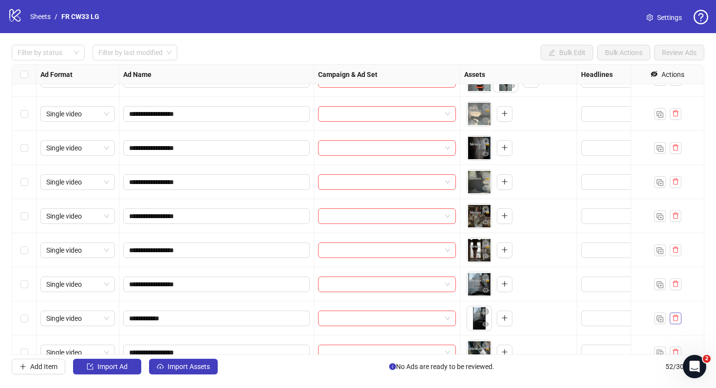
click at [672, 315] on icon "delete" at bounding box center [675, 318] width 7 height 7
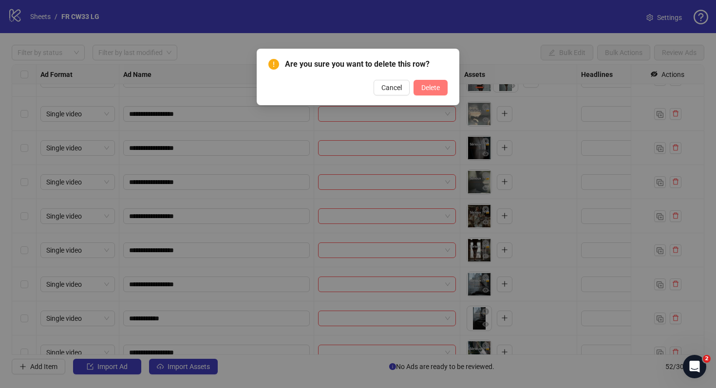
click at [438, 87] on span "Delete" at bounding box center [430, 88] width 19 height 8
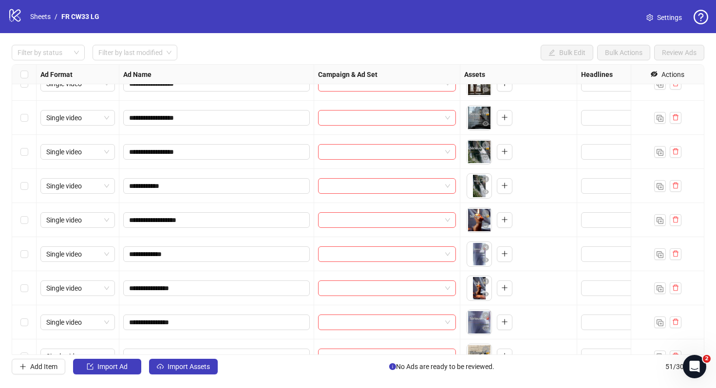
scroll to position [1416, 0]
click at [676, 186] on icon "delete" at bounding box center [675, 185] width 7 height 7
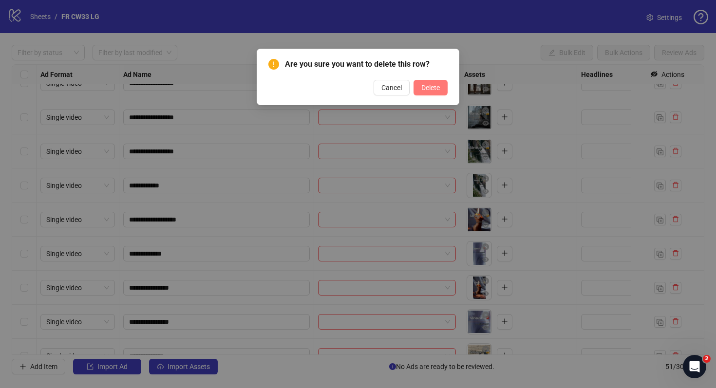
click at [436, 85] on span "Delete" at bounding box center [430, 88] width 19 height 8
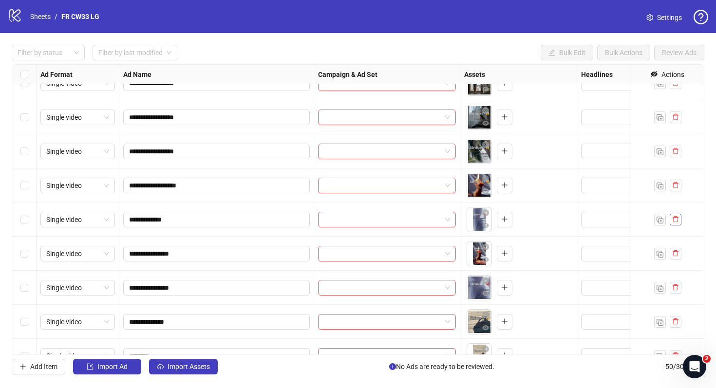
click at [675, 219] on icon "delete" at bounding box center [675, 219] width 7 height 7
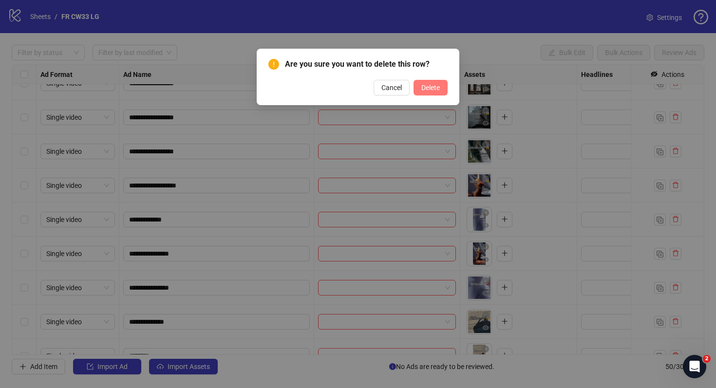
click at [435, 90] on span "Delete" at bounding box center [430, 88] width 19 height 8
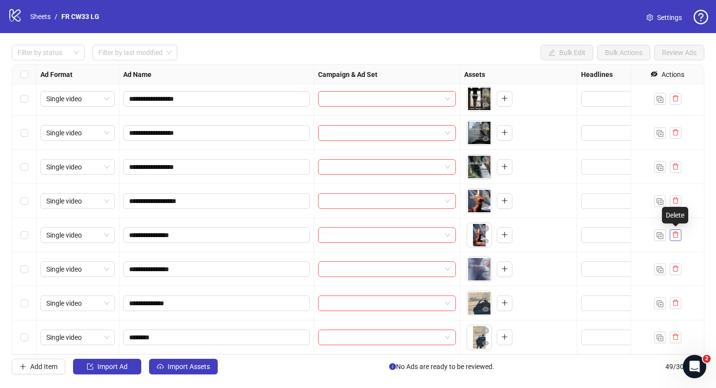
click at [678, 240] on button "button" at bounding box center [676, 236] width 12 height 12
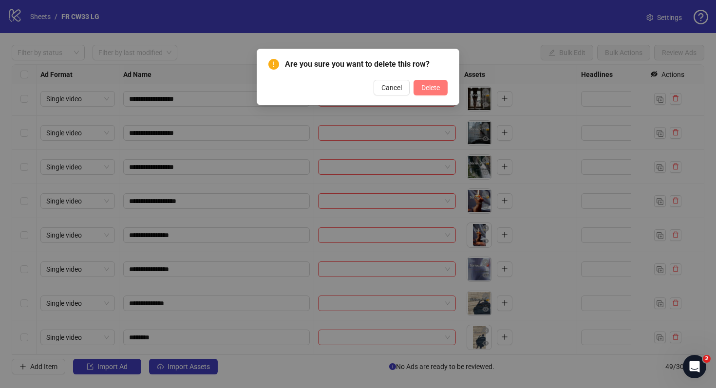
click at [425, 93] on button "Delete" at bounding box center [431, 88] width 34 height 16
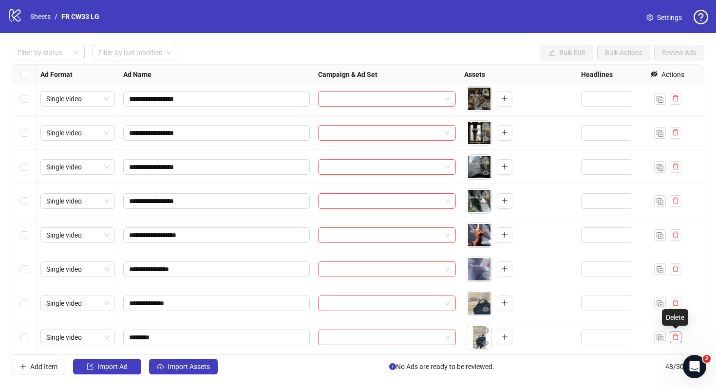
click at [674, 340] on icon "delete" at bounding box center [675, 337] width 7 height 7
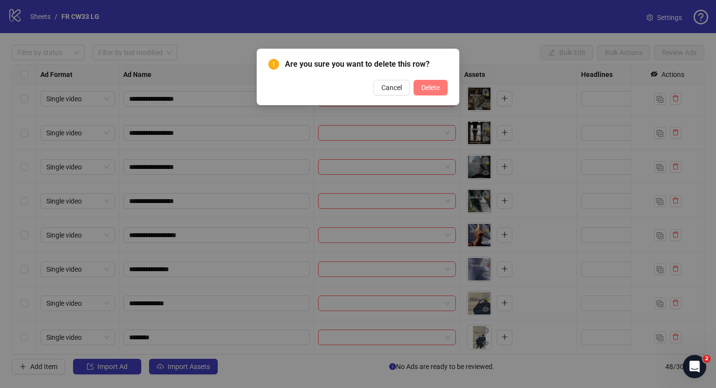
click at [434, 93] on button "Delete" at bounding box center [431, 88] width 34 height 16
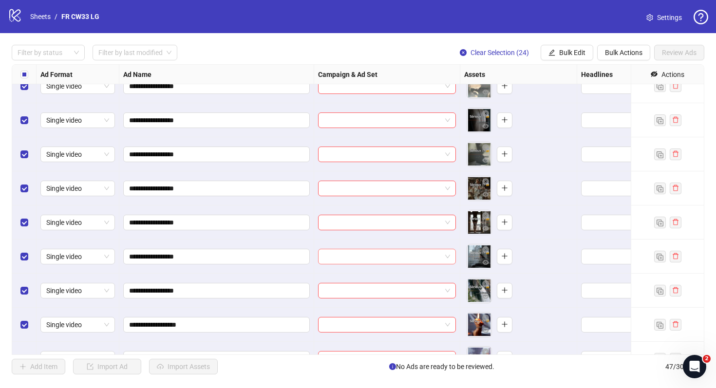
scroll to position [1259, 0]
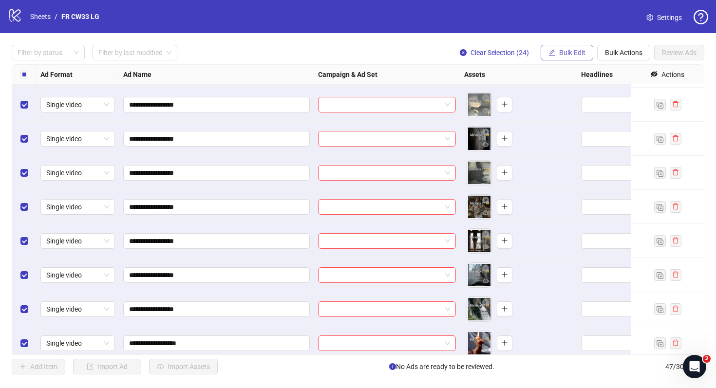
click at [581, 57] on button "Bulk Edit" at bounding box center [567, 53] width 53 height 16
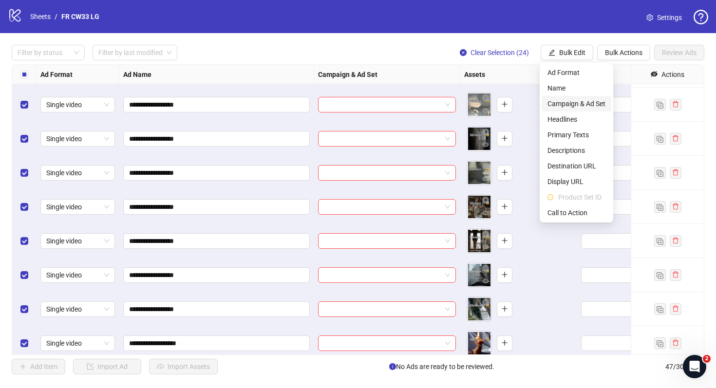
click at [557, 106] on span "Campaign & Ad Set" at bounding box center [577, 103] width 58 height 11
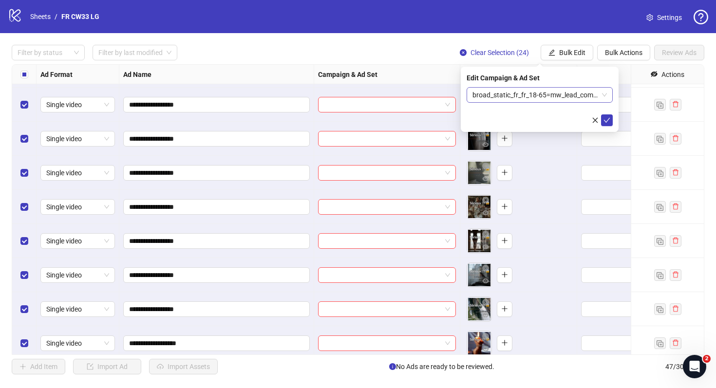
click at [552, 99] on span "broad_static_fr_fr_18-65=mw_lead_com=010825" at bounding box center [540, 95] width 134 height 15
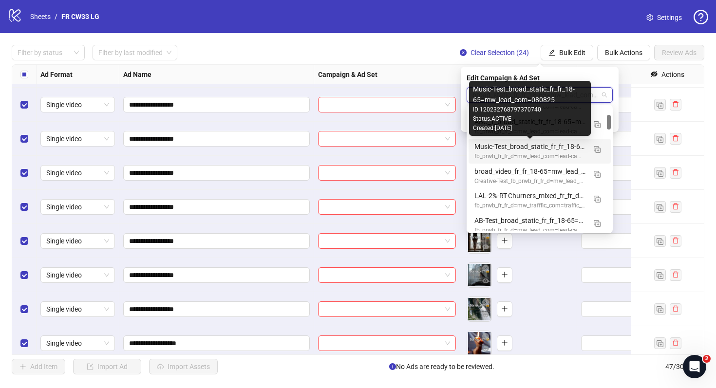
scroll to position [67, 0]
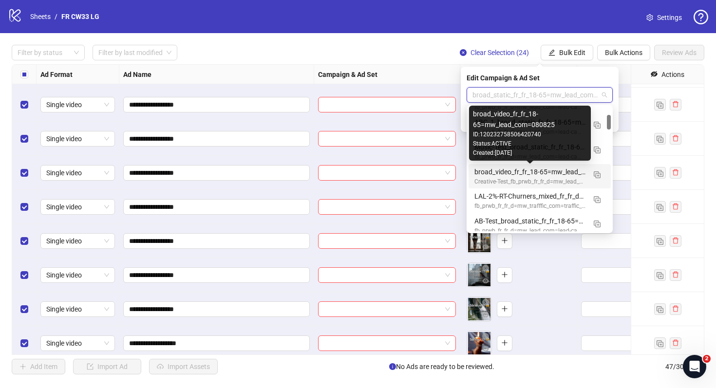
click at [561, 174] on div "broad_video_fr_fr_18-65=mw_lead_com=080825" at bounding box center [530, 172] width 111 height 11
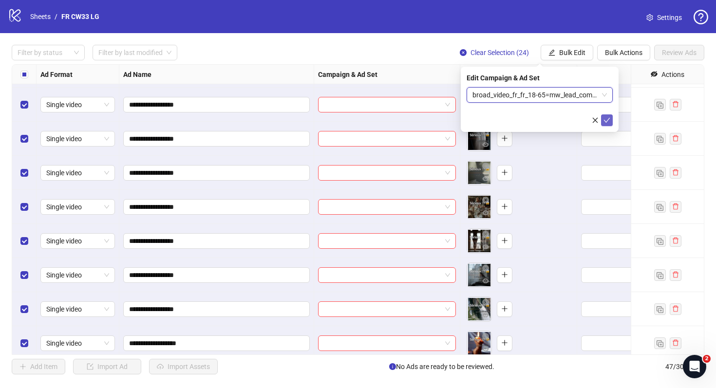
click at [606, 120] on icon "check" at bounding box center [607, 120] width 7 height 7
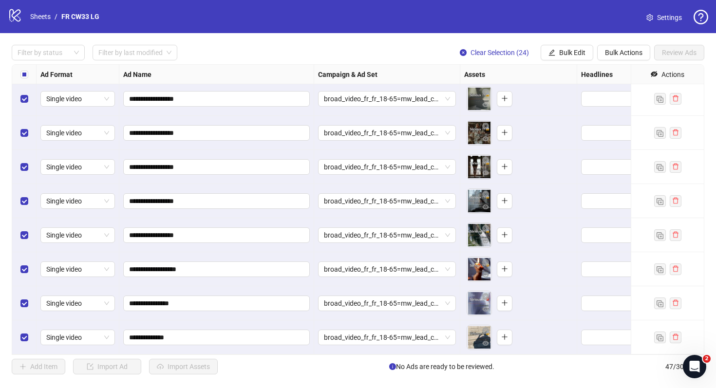
scroll to position [1169, 0]
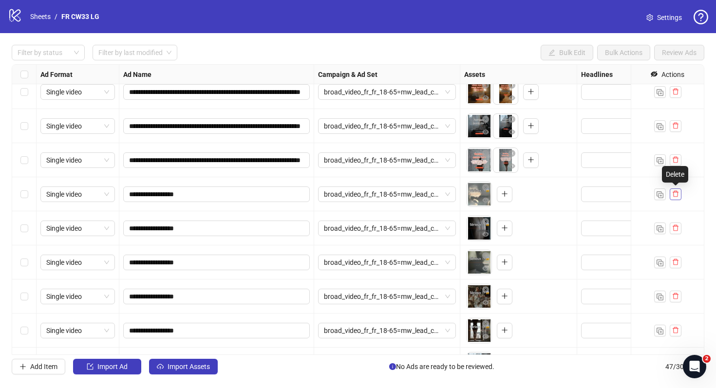
click at [676, 193] on icon "delete" at bounding box center [675, 194] width 7 height 7
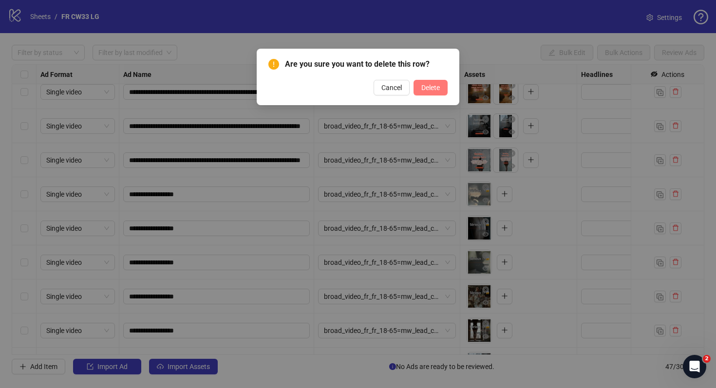
click at [436, 87] on span "Delete" at bounding box center [430, 88] width 19 height 8
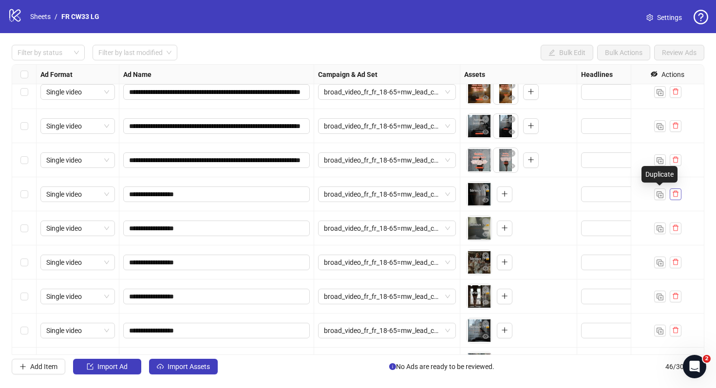
click at [676, 195] on icon "delete" at bounding box center [675, 194] width 7 height 7
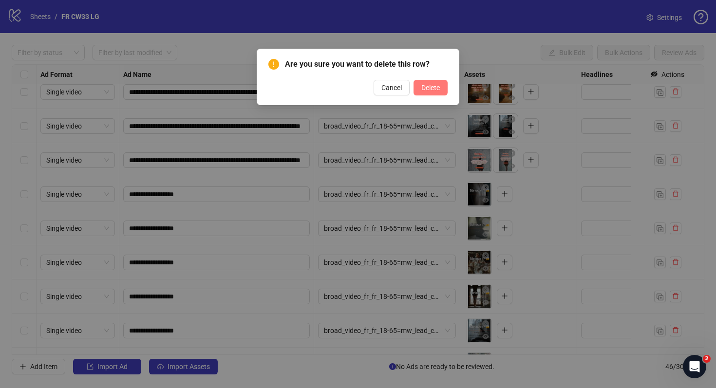
click at [429, 86] on span "Delete" at bounding box center [430, 88] width 19 height 8
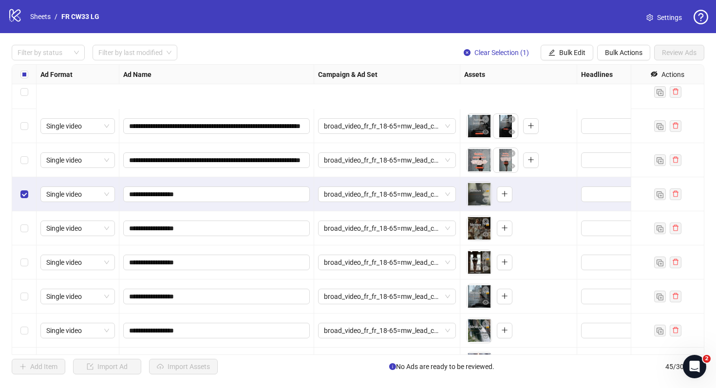
scroll to position [1264, 0]
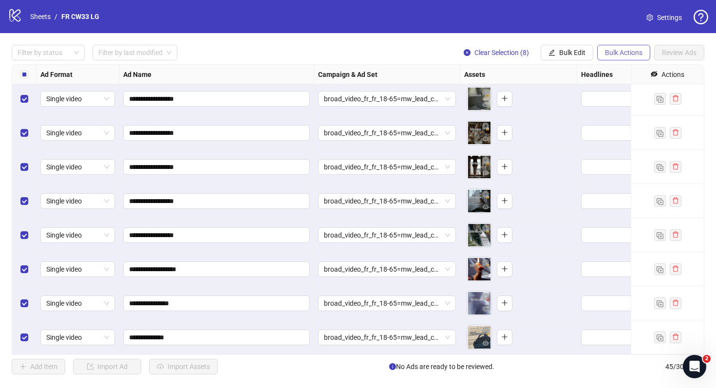
click at [602, 55] on button "Bulk Actions" at bounding box center [623, 53] width 53 height 16
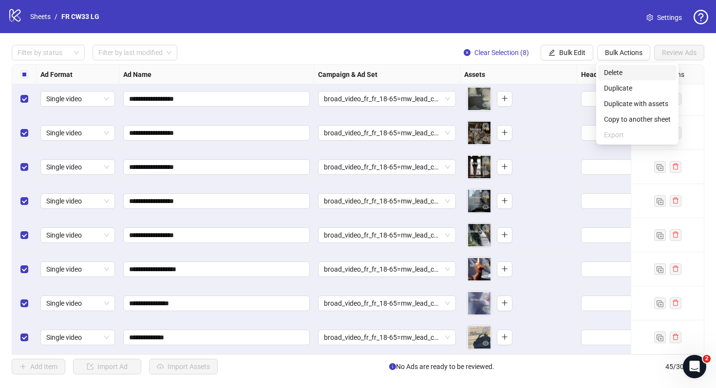
click at [622, 74] on span "Delete" at bounding box center [637, 72] width 67 height 11
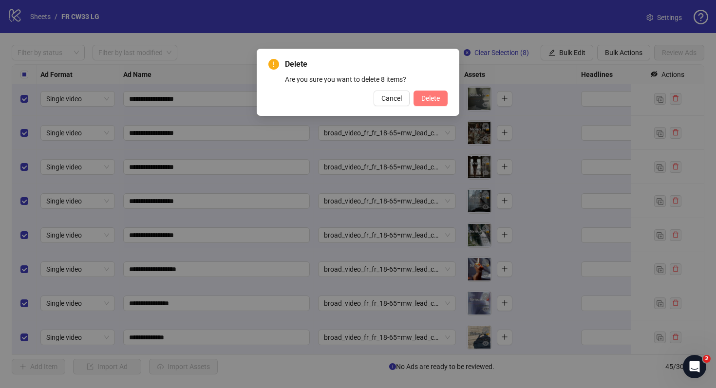
click at [431, 97] on span "Delete" at bounding box center [430, 99] width 19 height 8
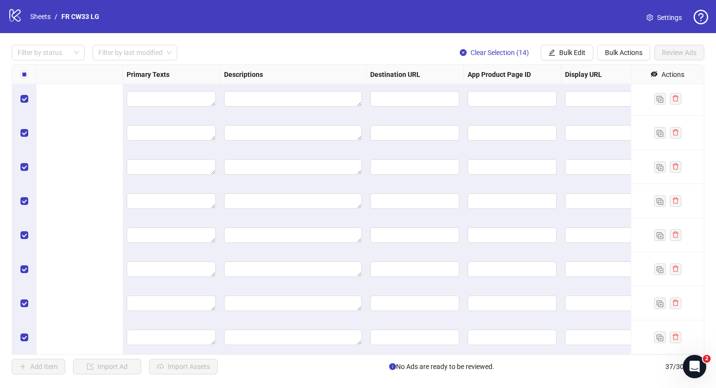
scroll to position [992, 901]
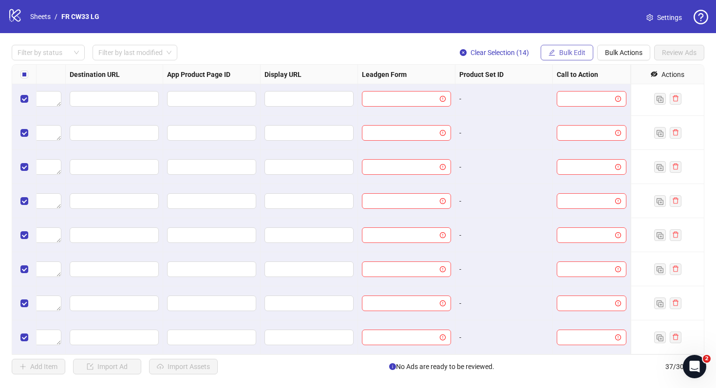
click at [567, 56] on span "Bulk Edit" at bounding box center [572, 53] width 26 height 8
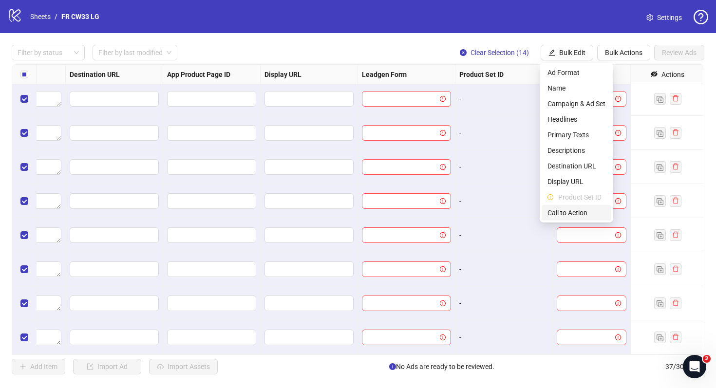
click at [579, 206] on li "Call to Action" at bounding box center [577, 213] width 70 height 16
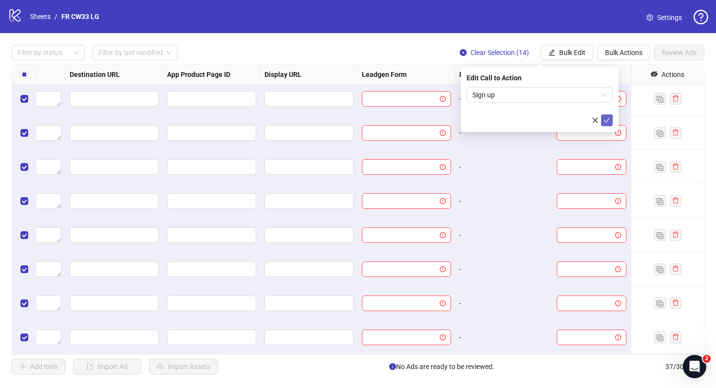
click at [610, 118] on icon "check" at bounding box center [607, 120] width 7 height 7
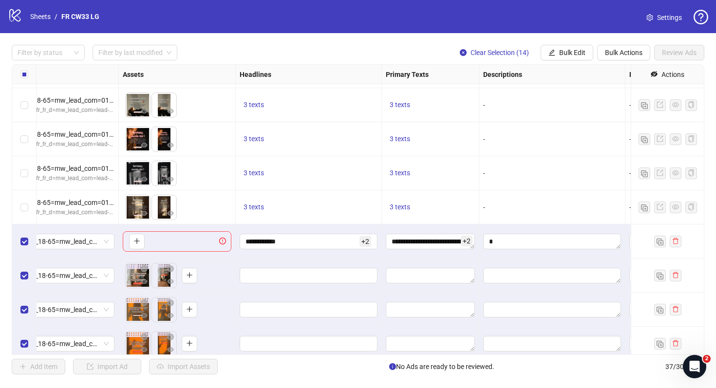
scroll to position [644, 332]
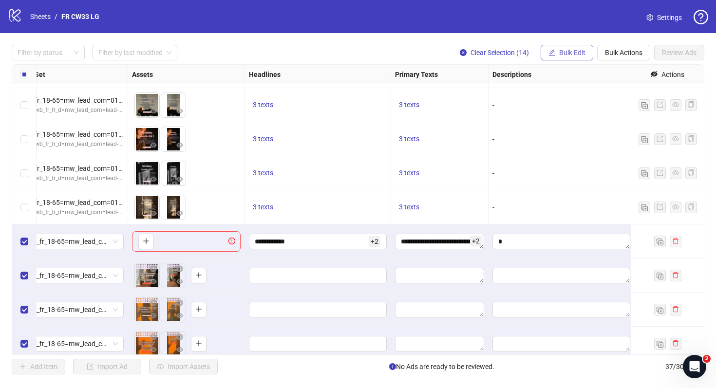
click at [577, 52] on span "Bulk Edit" at bounding box center [572, 53] width 26 height 8
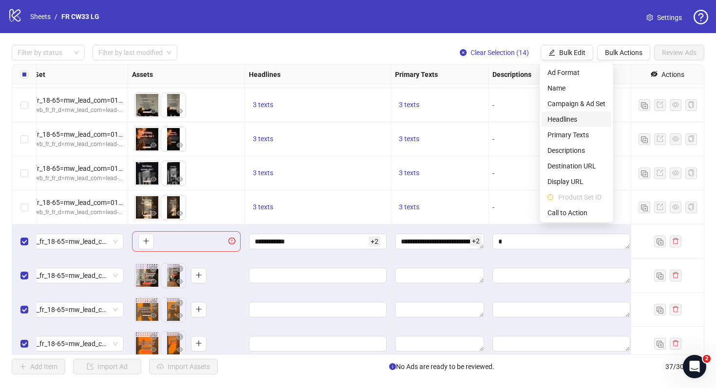
click at [569, 116] on span "Headlines" at bounding box center [577, 119] width 58 height 11
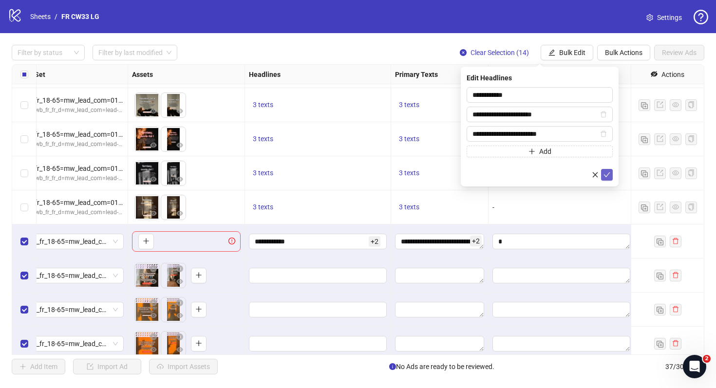
click at [603, 172] on button "submit" at bounding box center [607, 175] width 12 height 12
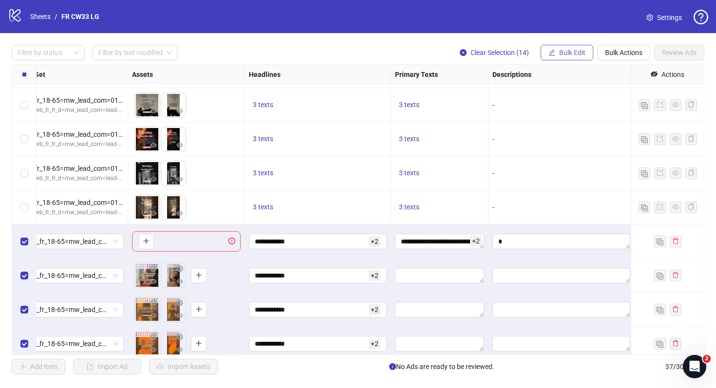
click at [566, 59] on button "Bulk Edit" at bounding box center [567, 53] width 53 height 16
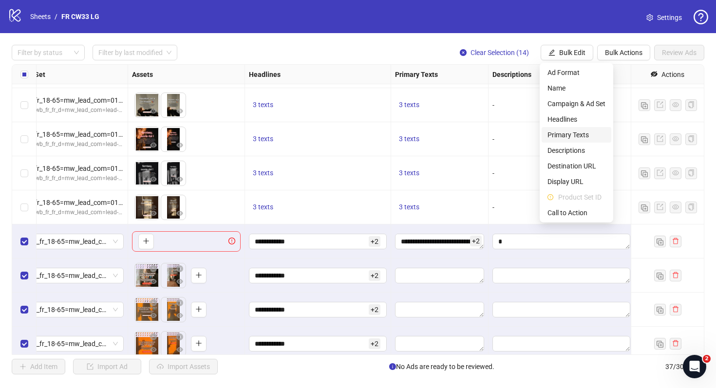
click at [582, 133] on span "Primary Texts" at bounding box center [577, 135] width 58 height 11
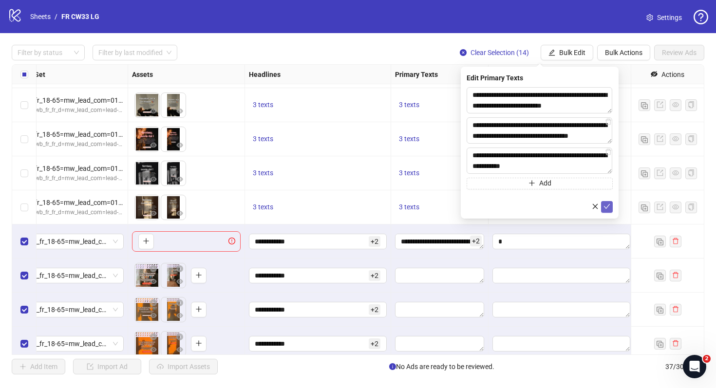
click at [610, 206] on icon "check" at bounding box center [607, 206] width 7 height 7
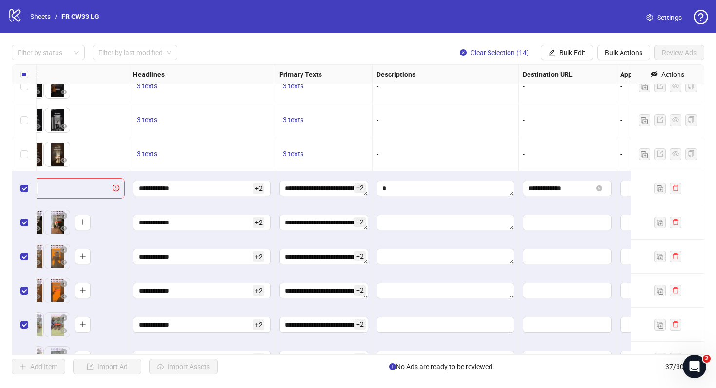
scroll to position [697, 749]
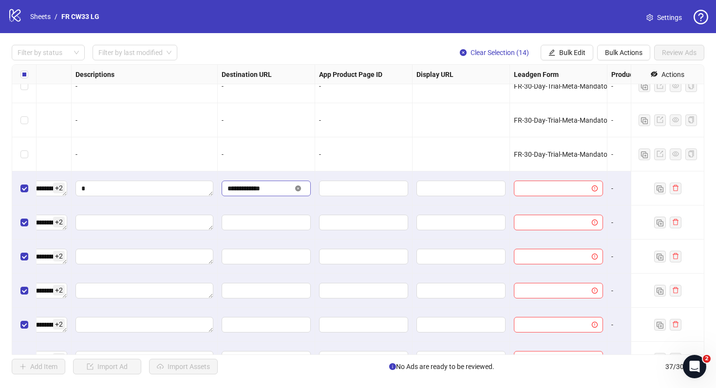
click at [298, 190] on icon "close-circle" at bounding box center [298, 189] width 6 height 6
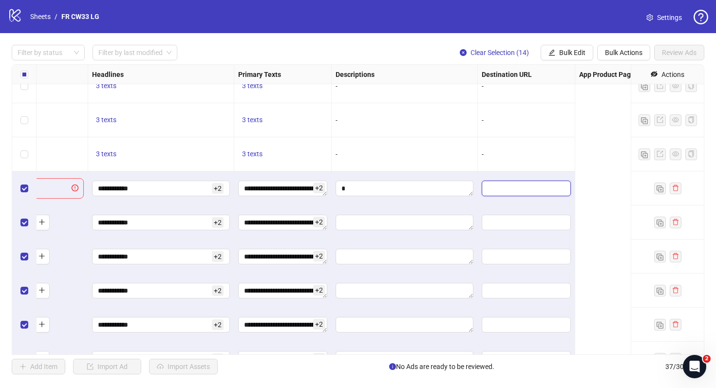
scroll to position [697, 94]
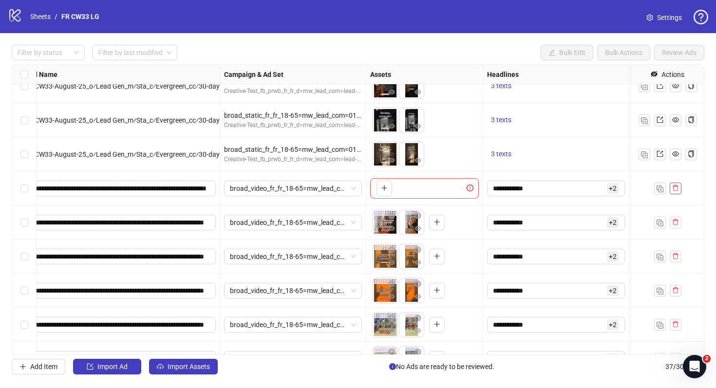
click at [678, 188] on icon "delete" at bounding box center [675, 188] width 7 height 7
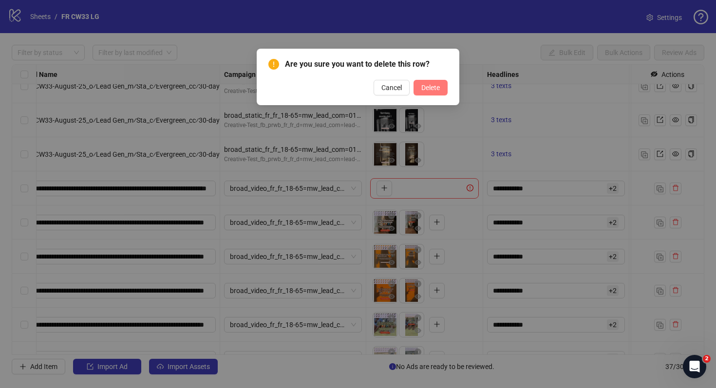
click at [433, 90] on span "Delete" at bounding box center [430, 88] width 19 height 8
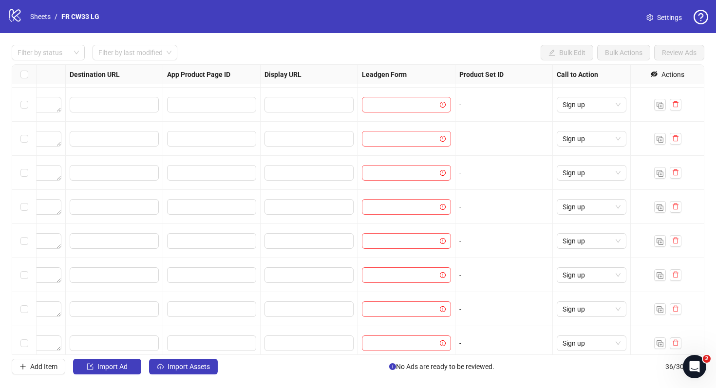
scroll to position [701, 901]
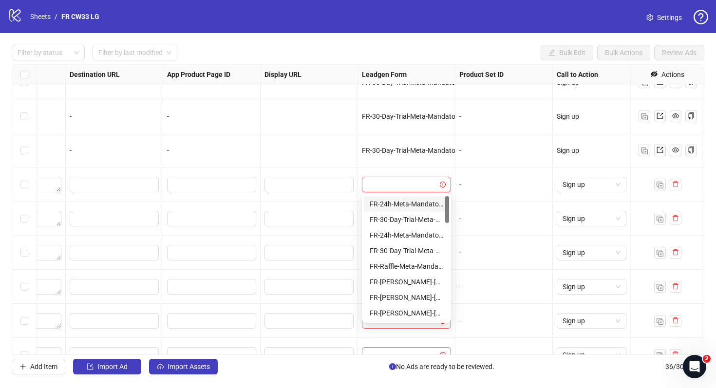
click at [434, 179] on input "search" at bounding box center [402, 184] width 69 height 15
click at [415, 249] on div "FR-30-Day-Trial-Meta-Mandatory-1Q" at bounding box center [407, 251] width 74 height 11
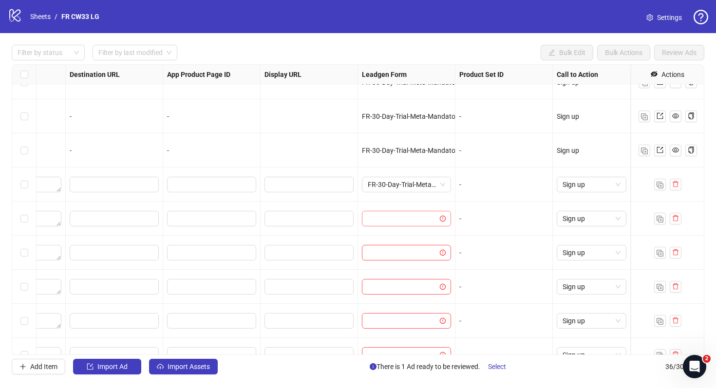
click at [384, 219] on input "search" at bounding box center [402, 218] width 69 height 15
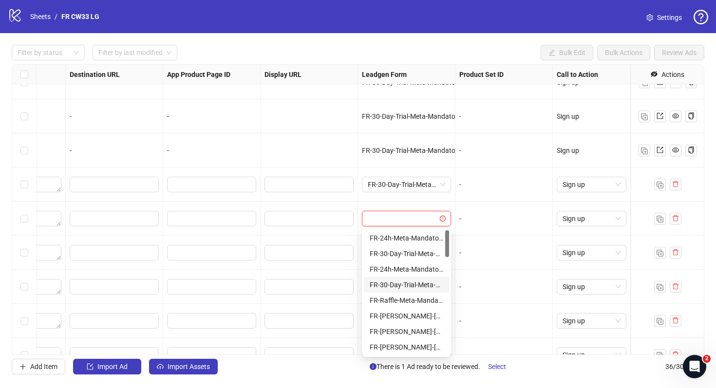
click at [398, 288] on div "FR-30-Day-Trial-Meta-Mandatory-1Q" at bounding box center [407, 285] width 74 height 11
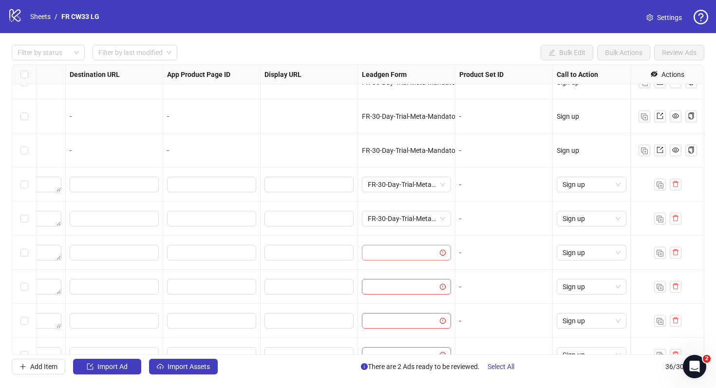
click at [389, 259] on input "search" at bounding box center [402, 253] width 69 height 15
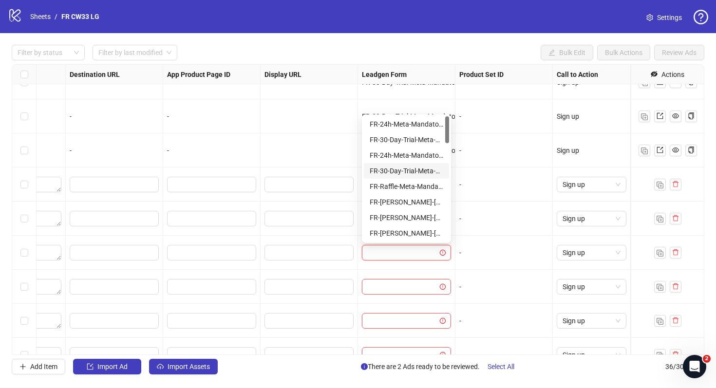
click at [391, 166] on div "FR-30-Day-Trial-Meta-Mandatory-1Q" at bounding box center [407, 171] width 74 height 11
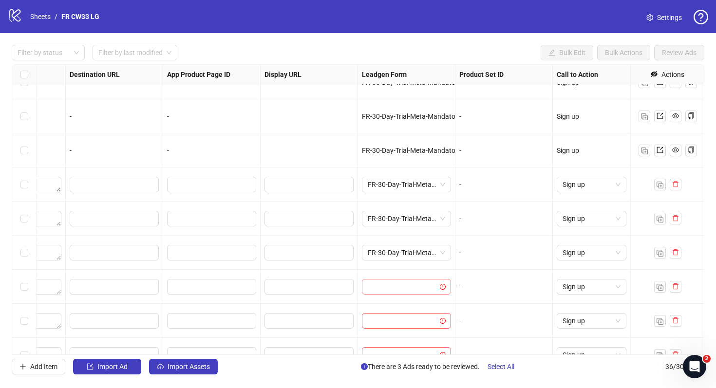
click at [403, 285] on input "search" at bounding box center [402, 287] width 69 height 15
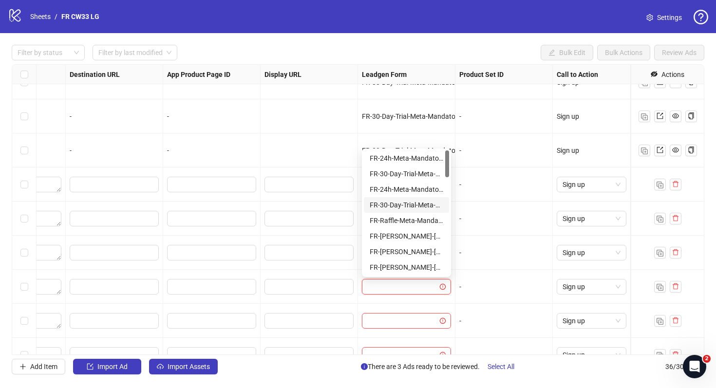
click at [405, 209] on div "FR-30-Day-Trial-Meta-Mandatory-1Q" at bounding box center [407, 205] width 74 height 11
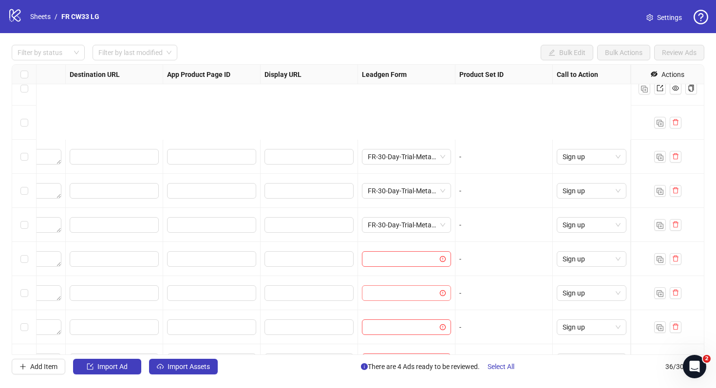
scroll to position [890, 901]
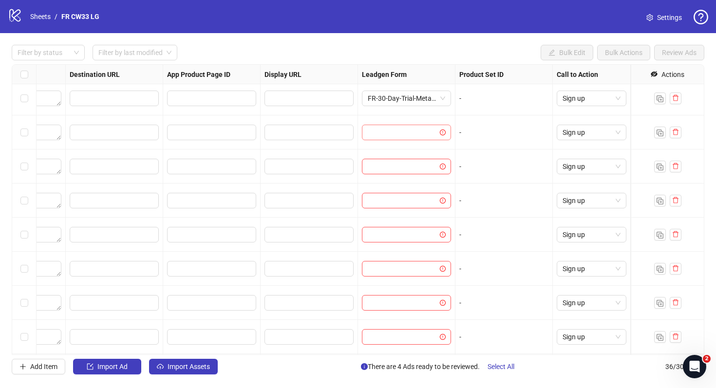
click at [411, 125] on input "search" at bounding box center [402, 132] width 69 height 15
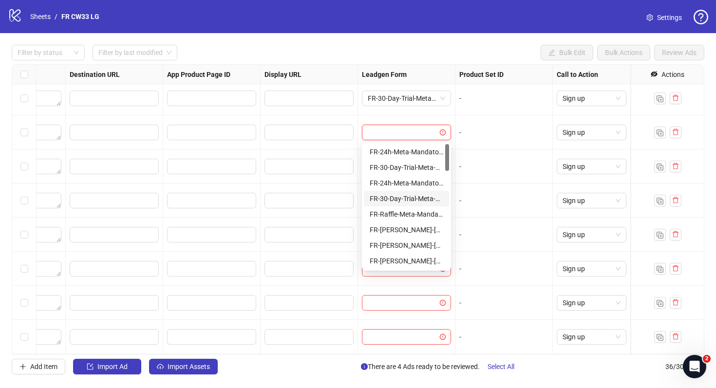
click at [399, 195] on div "FR-30-Day-Trial-Meta-Mandatory-1Q" at bounding box center [407, 198] width 74 height 11
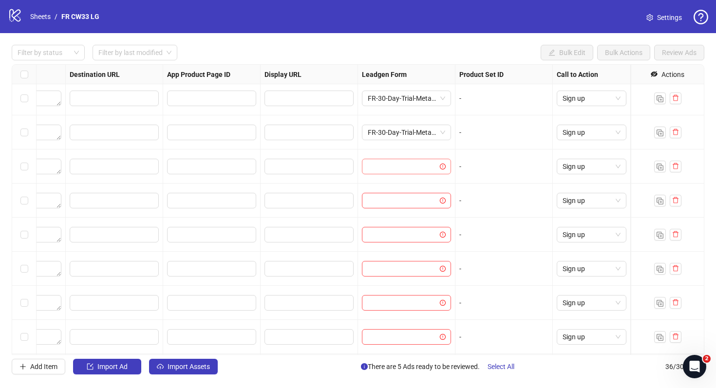
click at [380, 170] on input "search" at bounding box center [402, 166] width 69 height 15
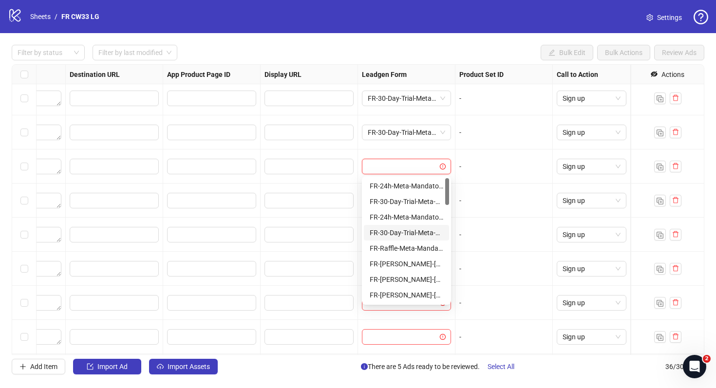
click at [394, 227] on div "FR-30-Day-Trial-Meta-Mandatory-1Q" at bounding box center [406, 233] width 85 height 16
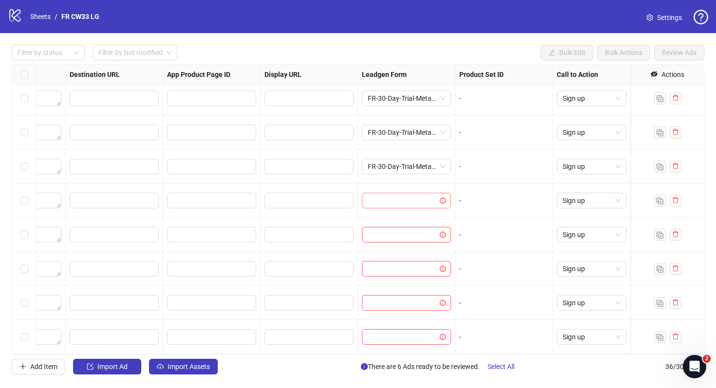
click at [393, 202] on input "search" at bounding box center [402, 200] width 69 height 15
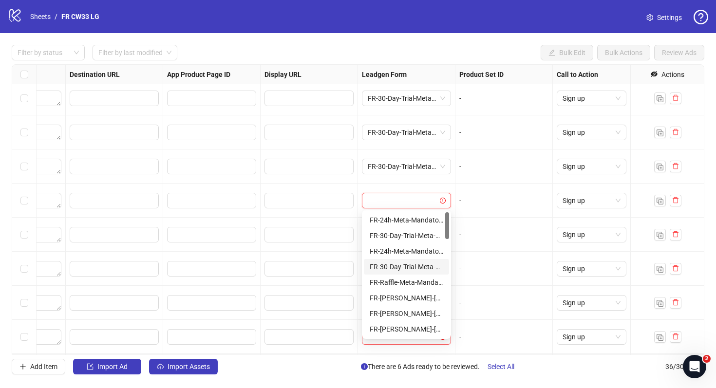
click at [395, 267] on div "FR-30-Day-Trial-Meta-Mandatory-1Q" at bounding box center [407, 267] width 74 height 11
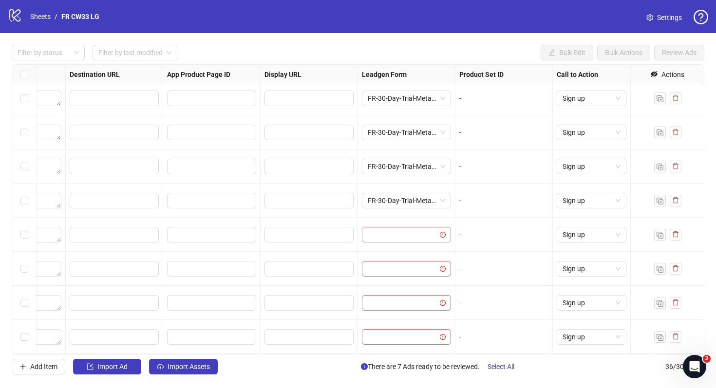
click at [394, 241] on input "search" at bounding box center [402, 235] width 69 height 15
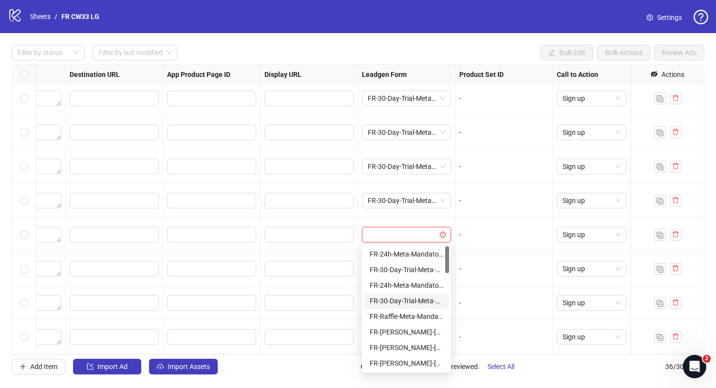
click at [397, 297] on div "FR-30-Day-Trial-Meta-Mandatory-1Q" at bounding box center [407, 301] width 74 height 11
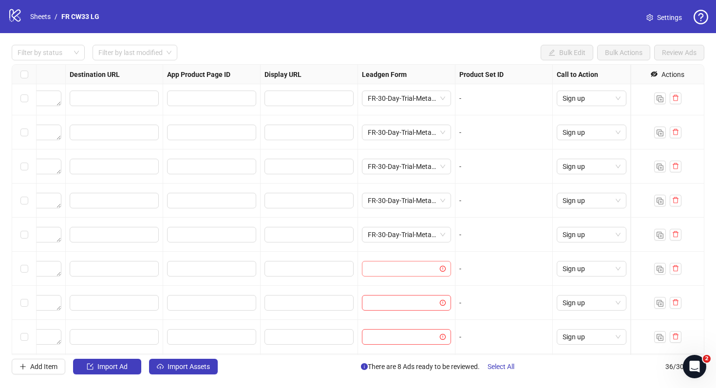
click at [398, 274] on input "search" at bounding box center [402, 269] width 69 height 15
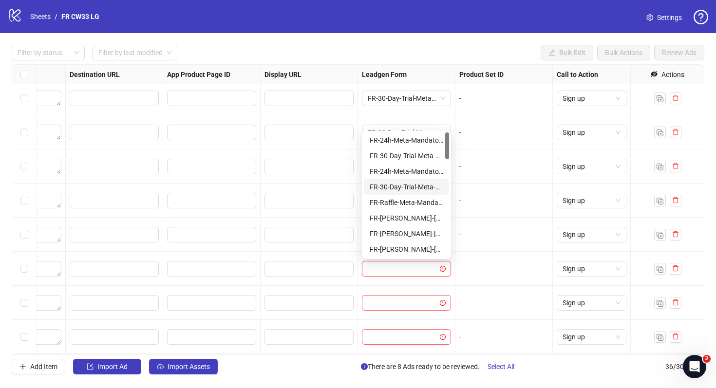
click at [409, 191] on div "FR-30-Day-Trial-Meta-Mandatory-1Q" at bounding box center [407, 187] width 74 height 11
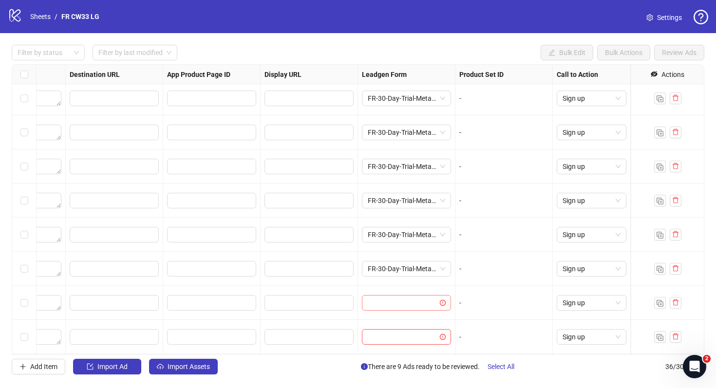
click at [397, 302] on input "search" at bounding box center [402, 303] width 69 height 15
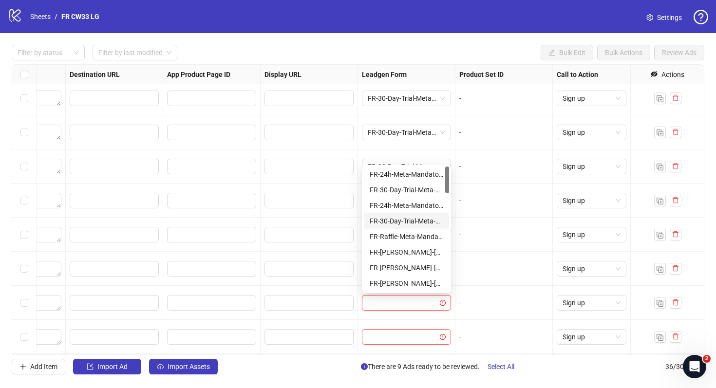
click at [402, 222] on div "FR-30-Day-Trial-Meta-Mandatory-1Q" at bounding box center [407, 221] width 74 height 11
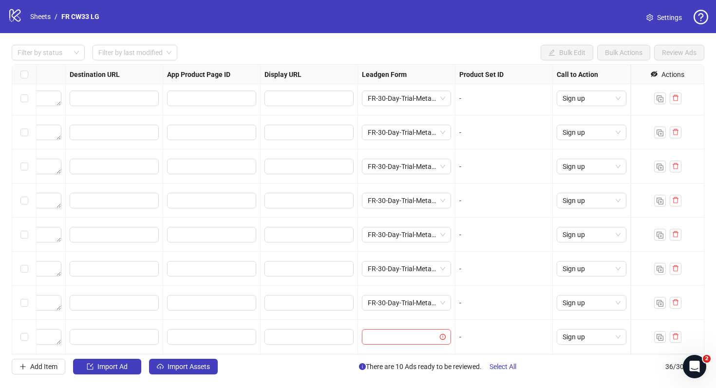
scroll to position [957, 901]
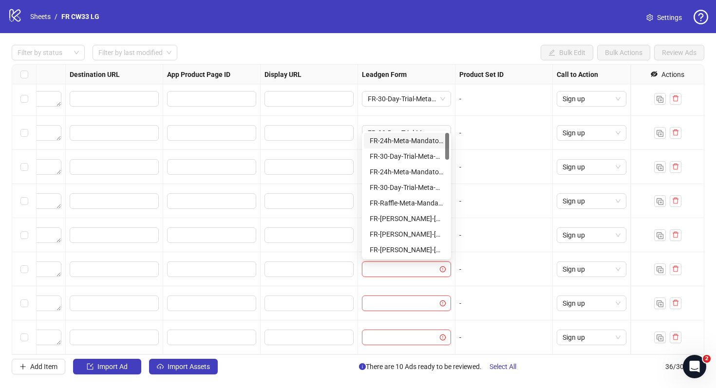
click at [398, 262] on input "search" at bounding box center [402, 269] width 69 height 15
click at [395, 190] on div "FR-30-Day-Trial-Meta-Mandatory-1Q" at bounding box center [407, 187] width 74 height 11
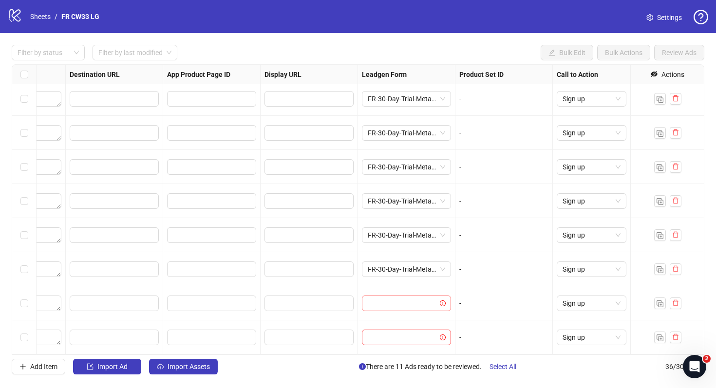
click at [401, 304] on input "search" at bounding box center [402, 303] width 69 height 15
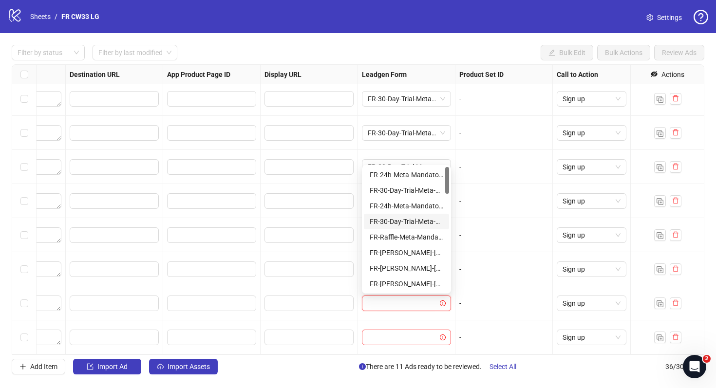
click at [402, 224] on div "FR-30-Day-Trial-Meta-Mandatory-1Q" at bounding box center [407, 221] width 74 height 11
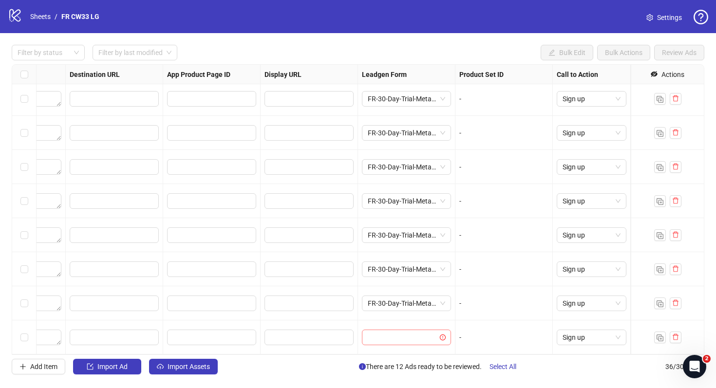
click at [404, 332] on input "search" at bounding box center [402, 337] width 69 height 15
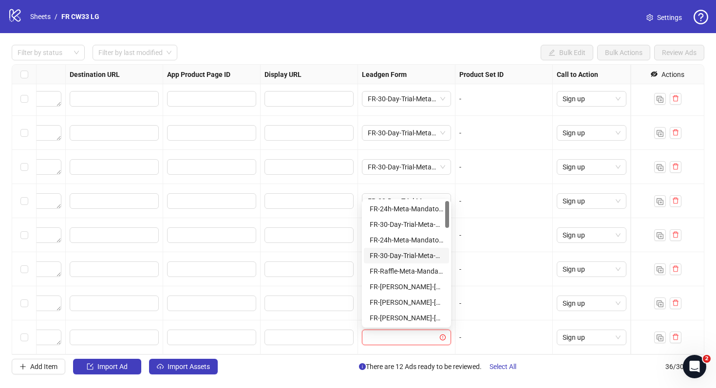
click at [398, 253] on div "FR-30-Day-Trial-Meta-Mandatory-1Q" at bounding box center [407, 255] width 74 height 11
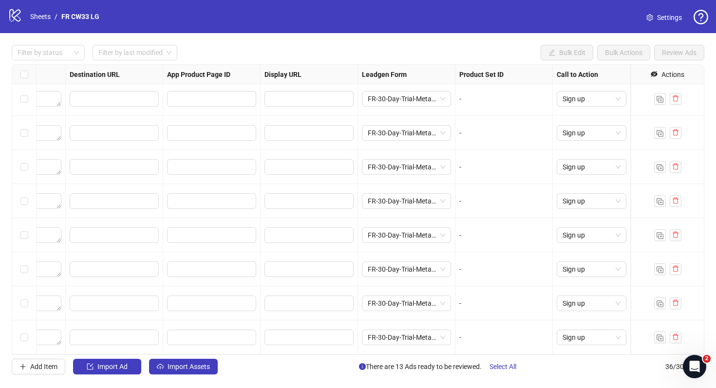
click at [487, 284] on div "-" at bounding box center [504, 269] width 97 height 34
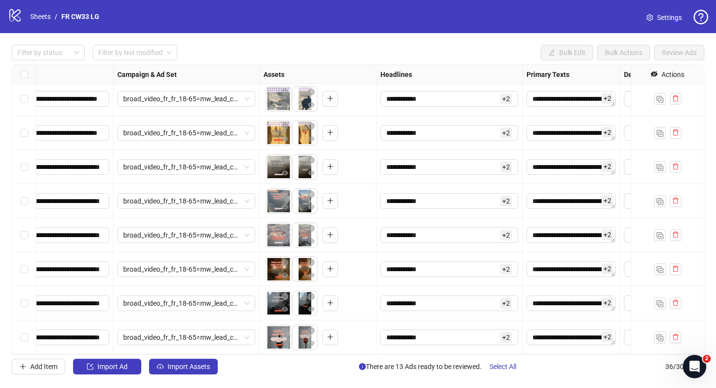
scroll to position [957, 0]
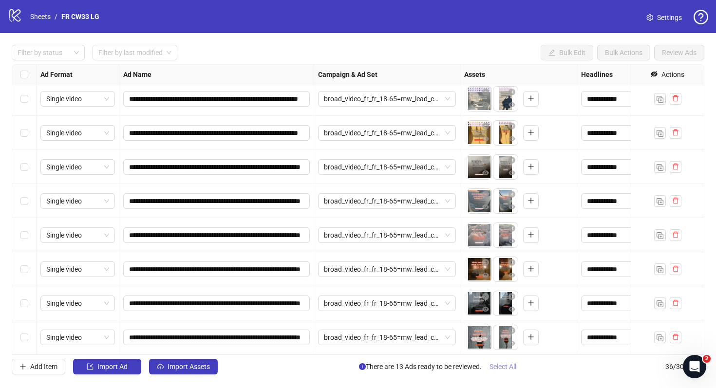
click at [515, 366] on span "Select All" at bounding box center [503, 367] width 27 height 8
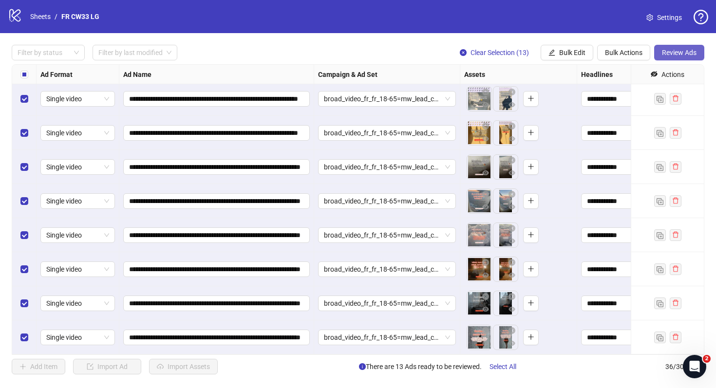
click at [677, 57] on button "Review Ads" at bounding box center [679, 53] width 50 height 16
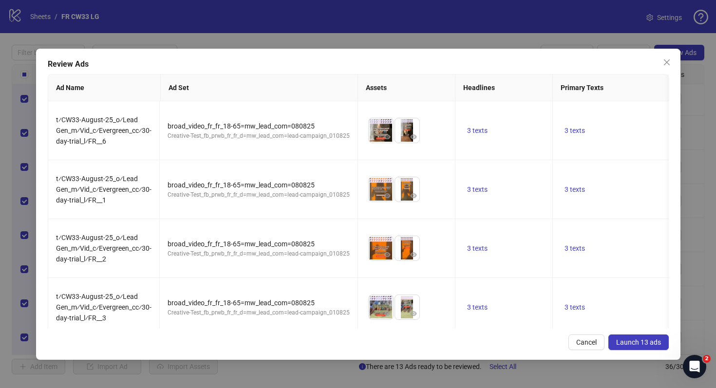
click at [639, 335] on button "Launch 13 ads" at bounding box center [639, 343] width 60 height 16
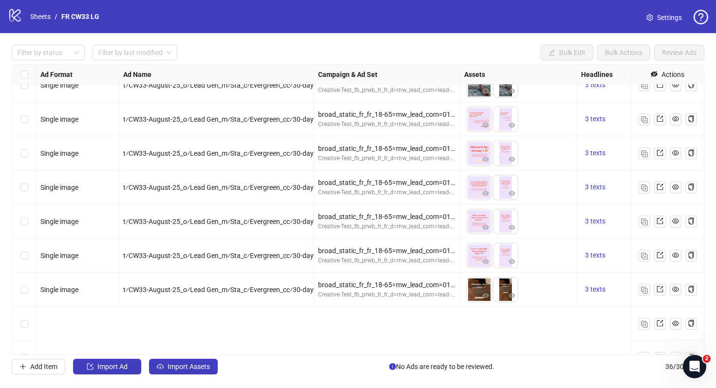
scroll to position [0, 0]
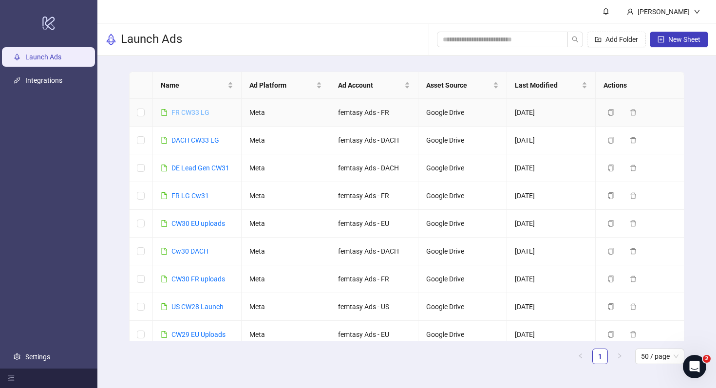
click at [192, 113] on link "FR CW33 LG" at bounding box center [191, 113] width 38 height 8
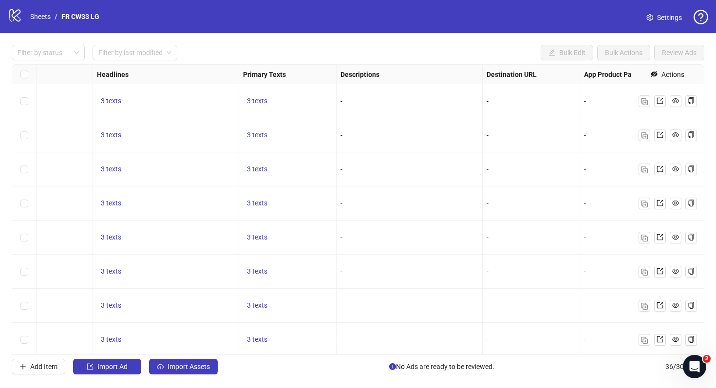
scroll to position [0, 446]
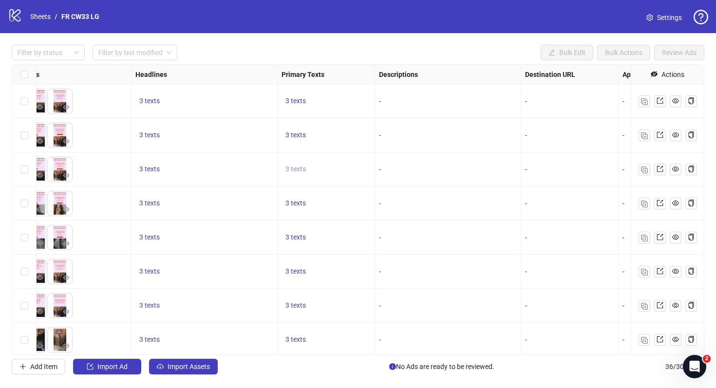
click at [297, 172] on span "3 texts" at bounding box center [296, 169] width 20 height 8
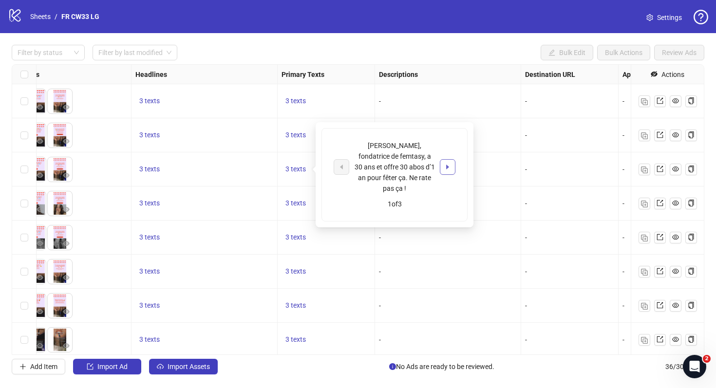
click at [447, 165] on icon "caret-right" at bounding box center [447, 167] width 3 height 5
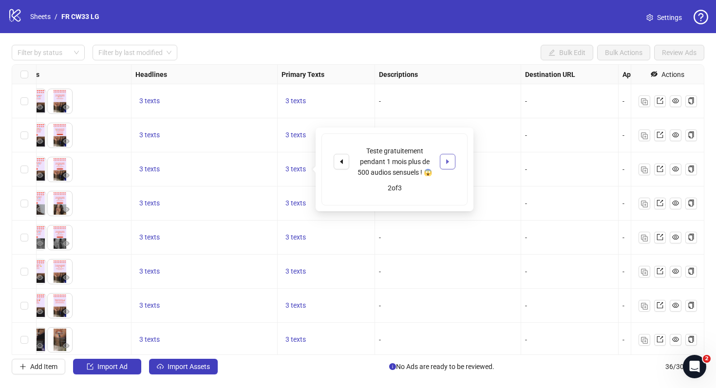
click at [447, 163] on icon "caret-right" at bounding box center [447, 161] width 3 height 5
click at [430, 122] on div "-" at bounding box center [448, 135] width 146 height 34
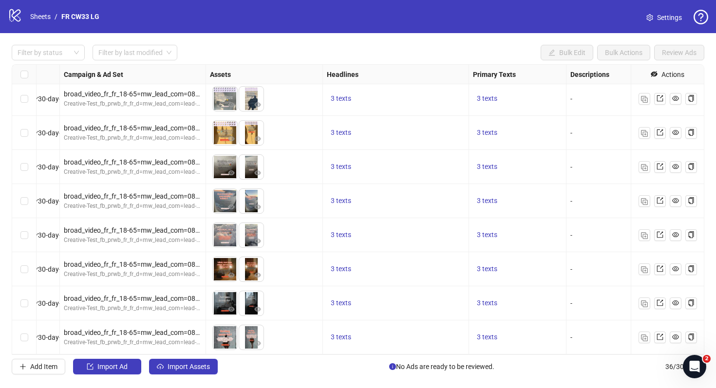
scroll to position [957, 0]
